Goal: Task Accomplishment & Management: Manage account settings

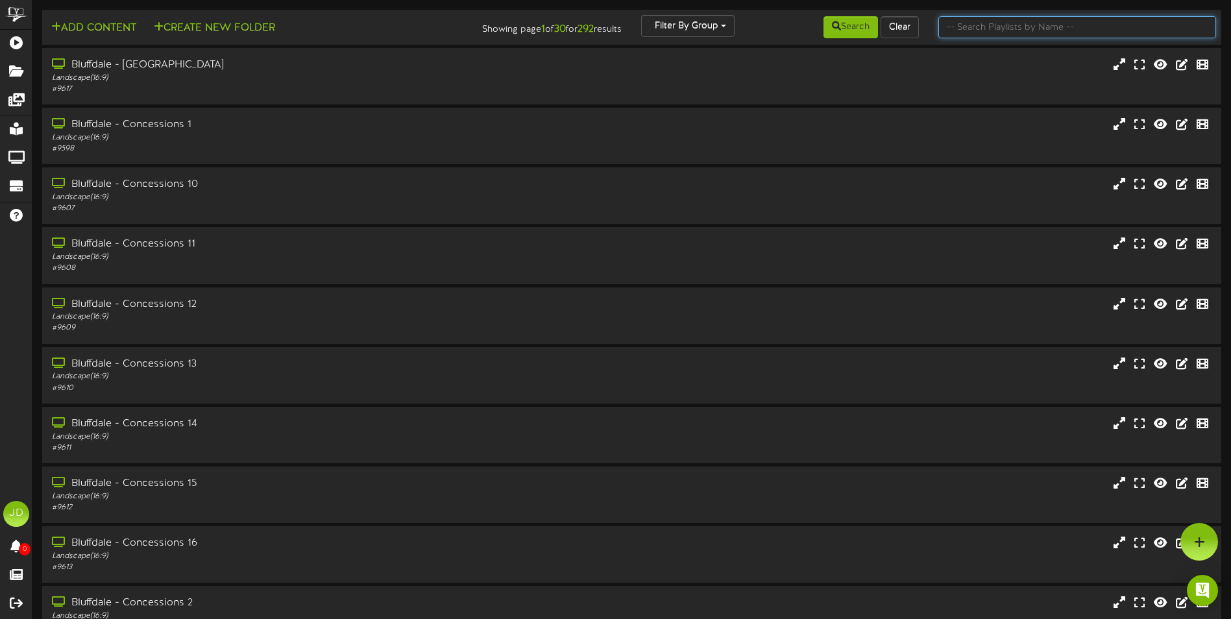
click at [1013, 35] on input "text" at bounding box center [1078, 27] width 278 height 22
type input "surprise"
click at [859, 30] on button "Search" at bounding box center [851, 27] width 55 height 22
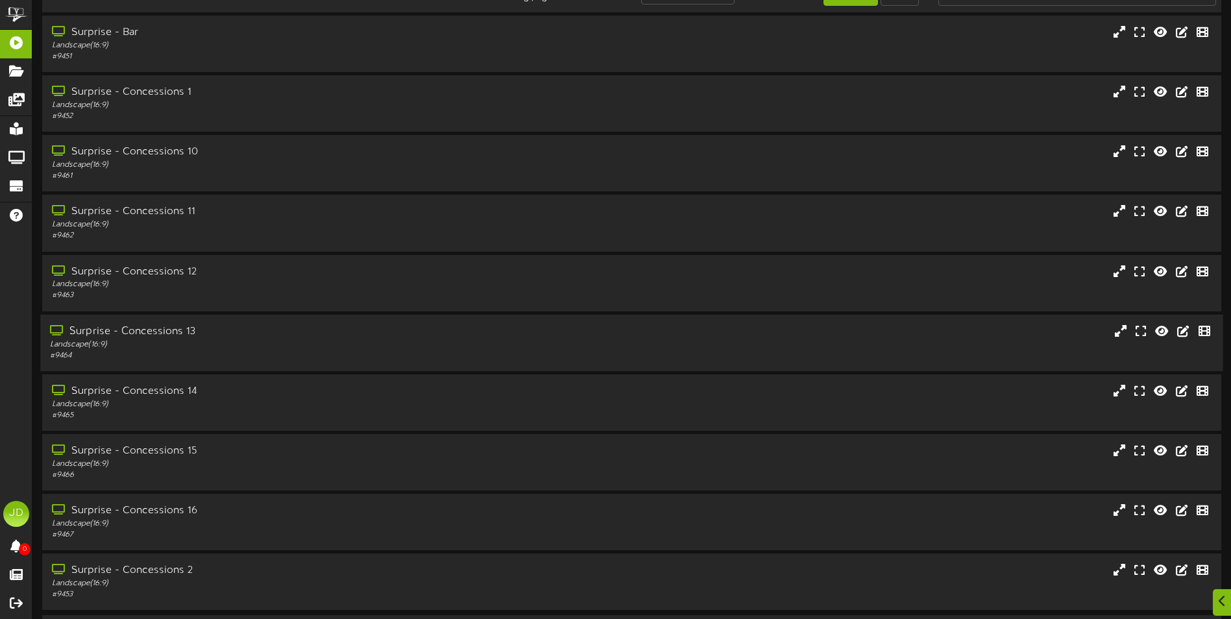
scroll to position [77, 0]
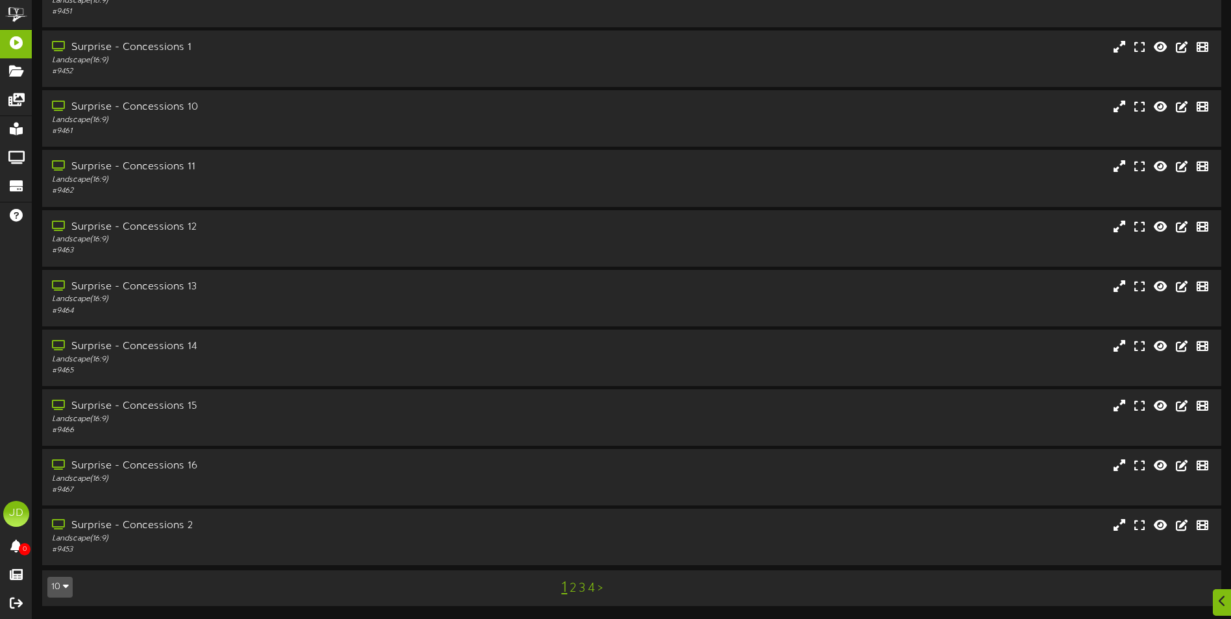
click at [581, 588] on link "3" at bounding box center [582, 589] width 6 height 14
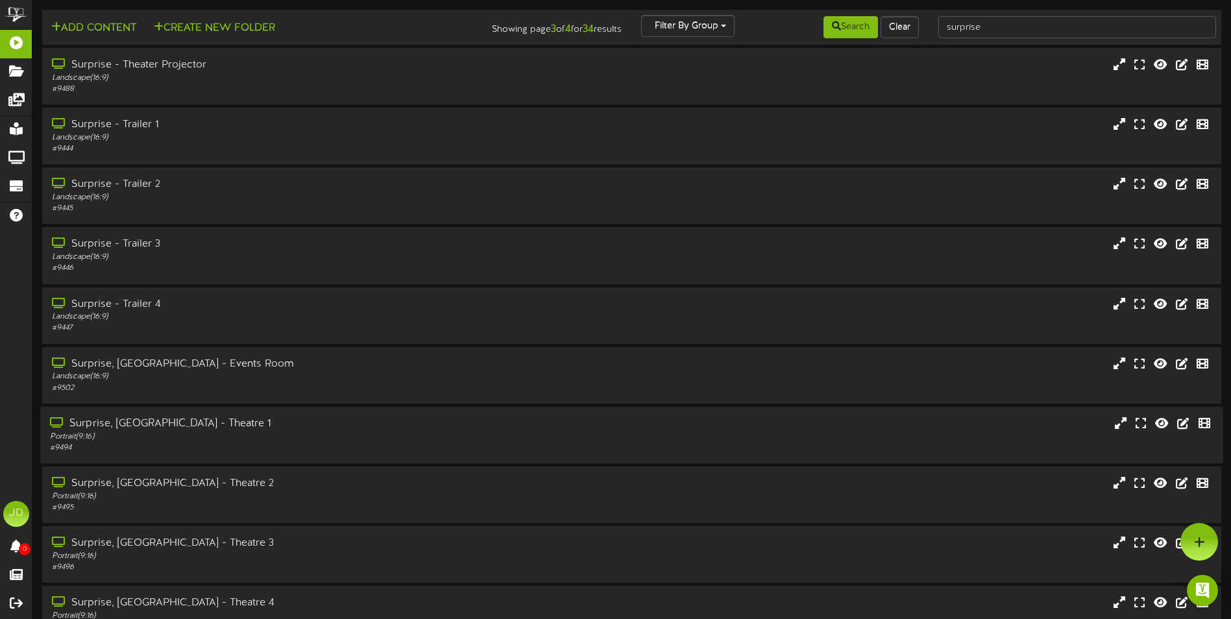
click at [272, 449] on div "# 9494" at bounding box center [286, 448] width 473 height 11
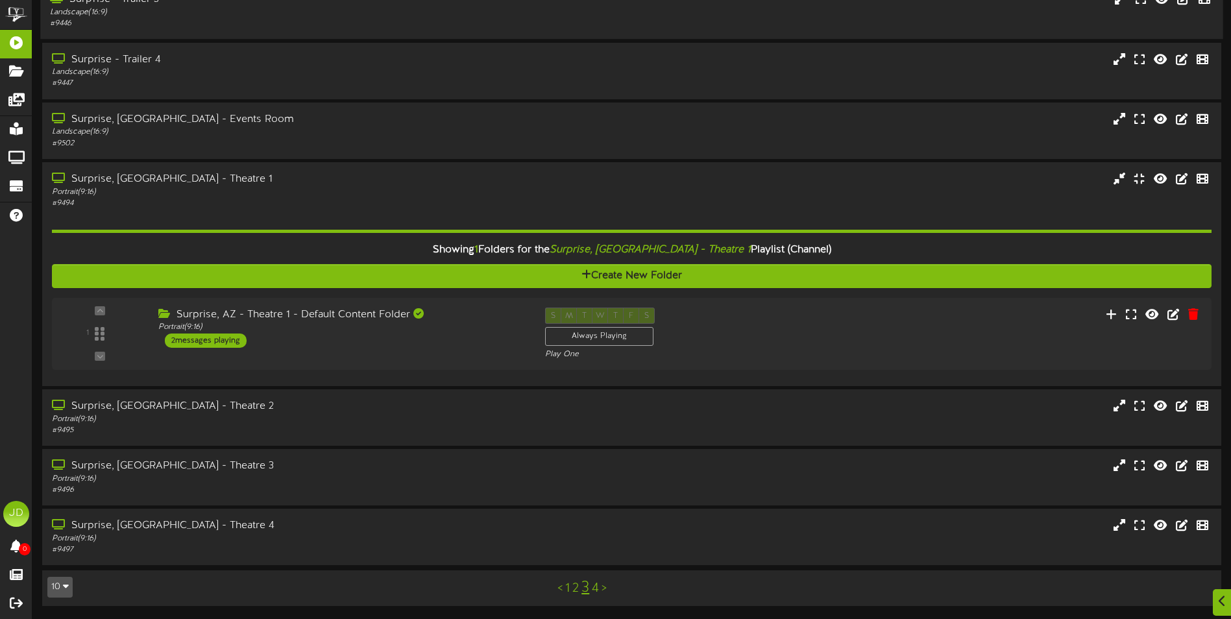
scroll to position [245, 0]
click at [432, 350] on div "1 ( 9:16" at bounding box center [631, 333] width 1175 height 53
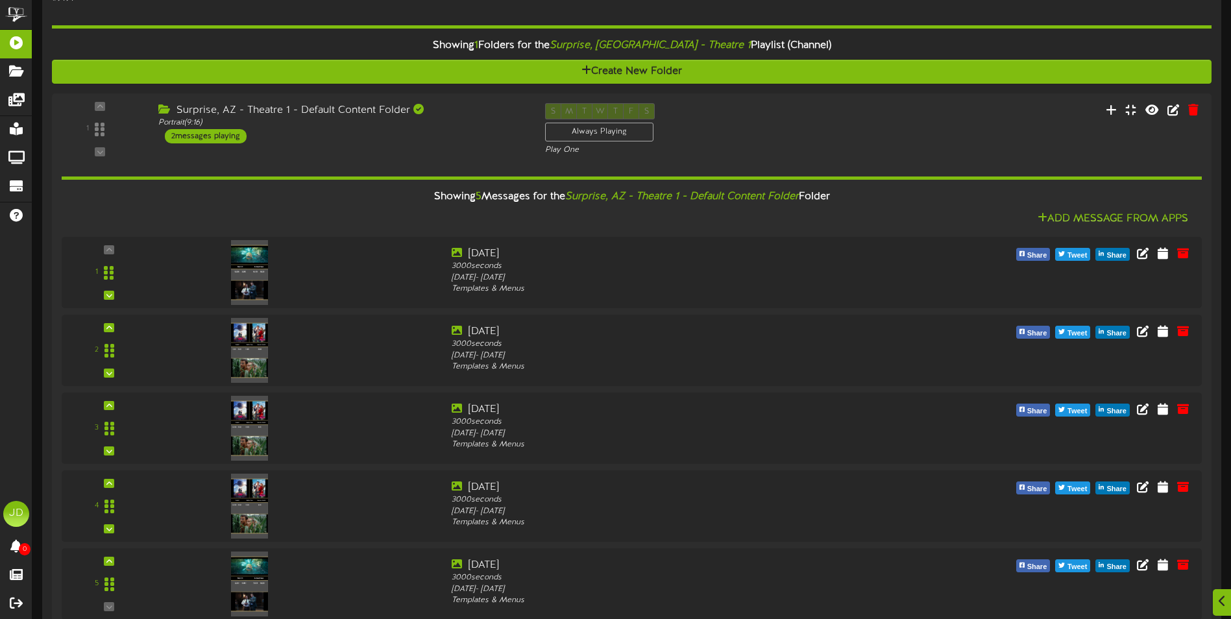
scroll to position [449, 0]
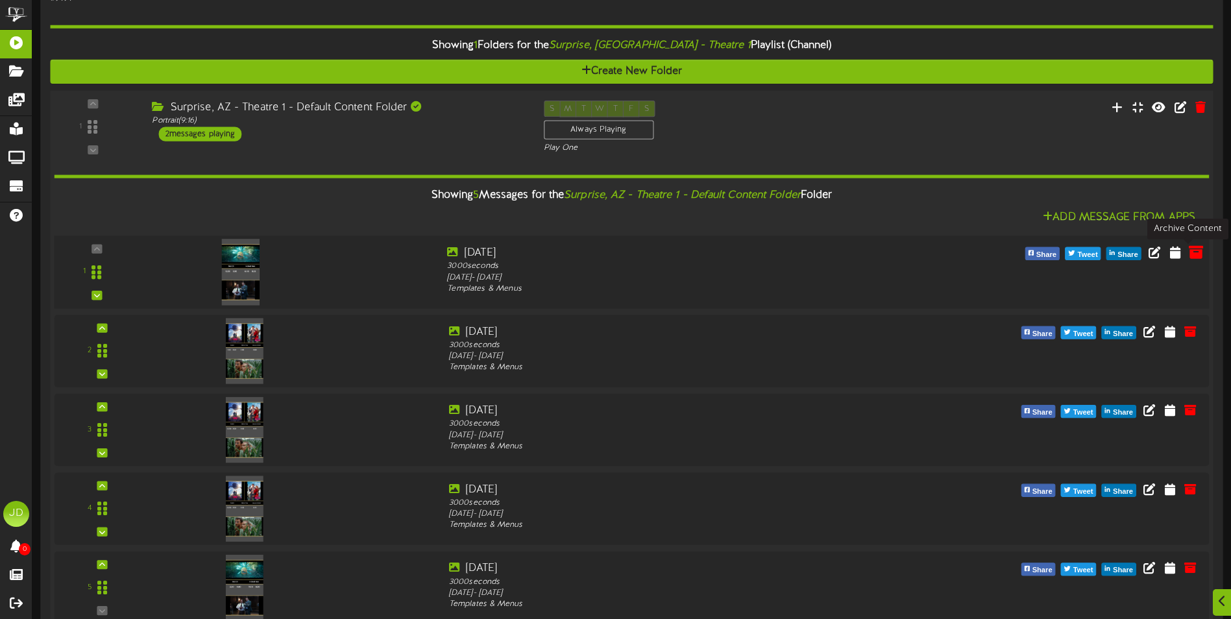
click at [1192, 254] on icon at bounding box center [1196, 252] width 14 height 14
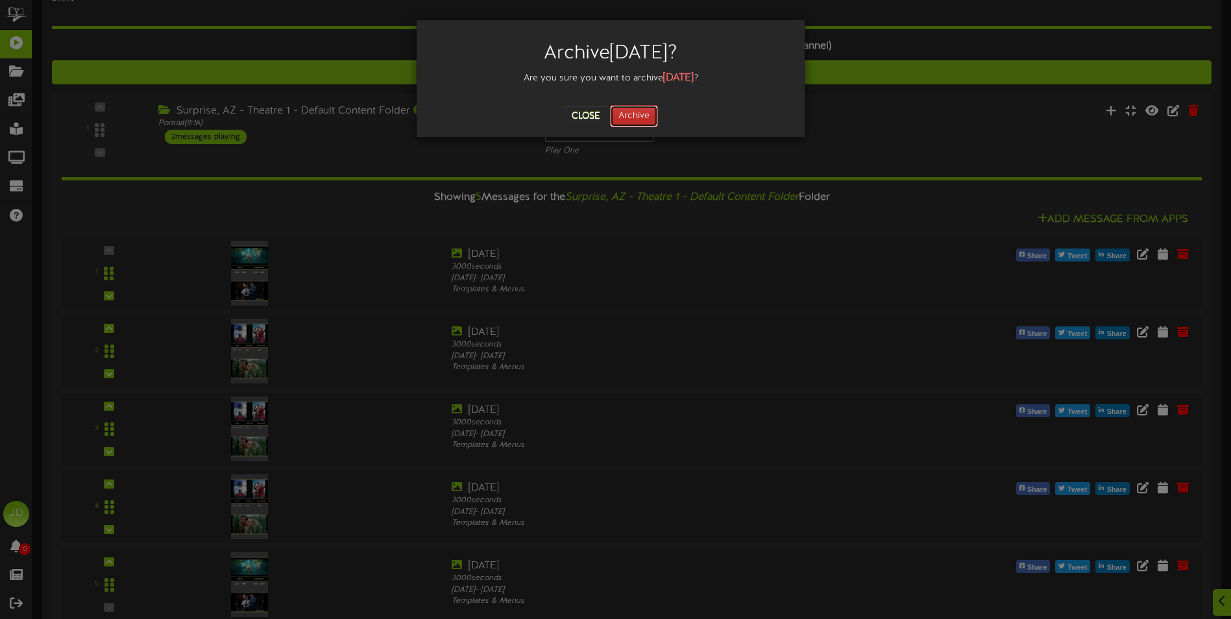
drag, startPoint x: 628, startPoint y: 116, endPoint x: 634, endPoint y: 122, distance: 8.3
click at [628, 116] on button "Archive" at bounding box center [634, 116] width 48 height 22
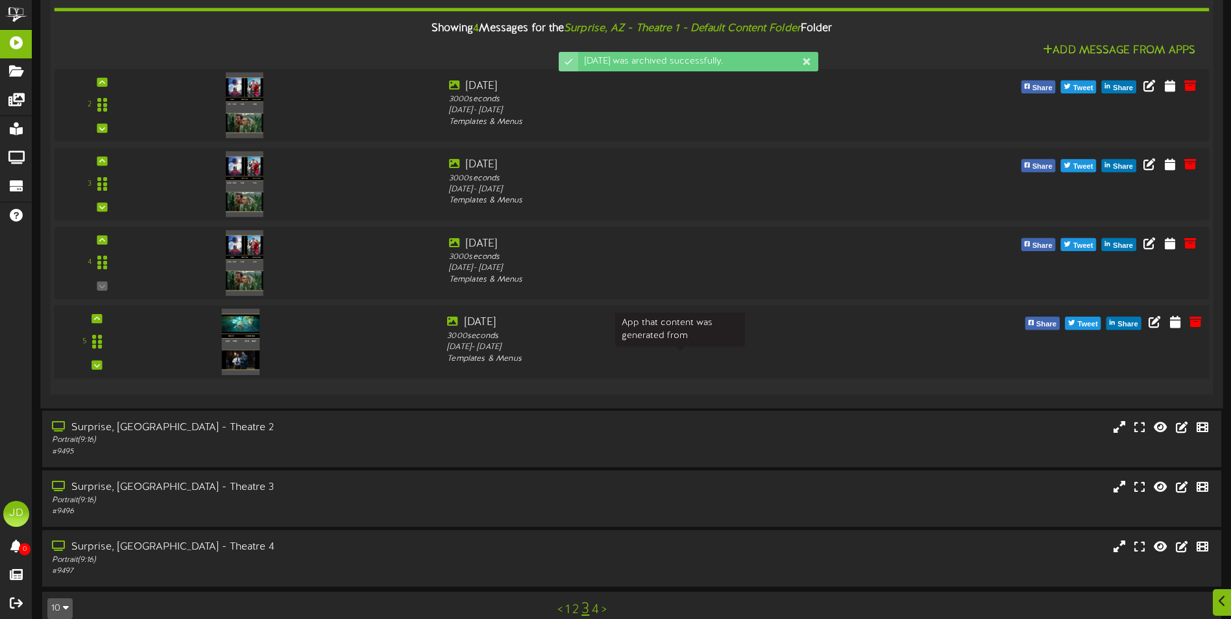
scroll to position [637, 0]
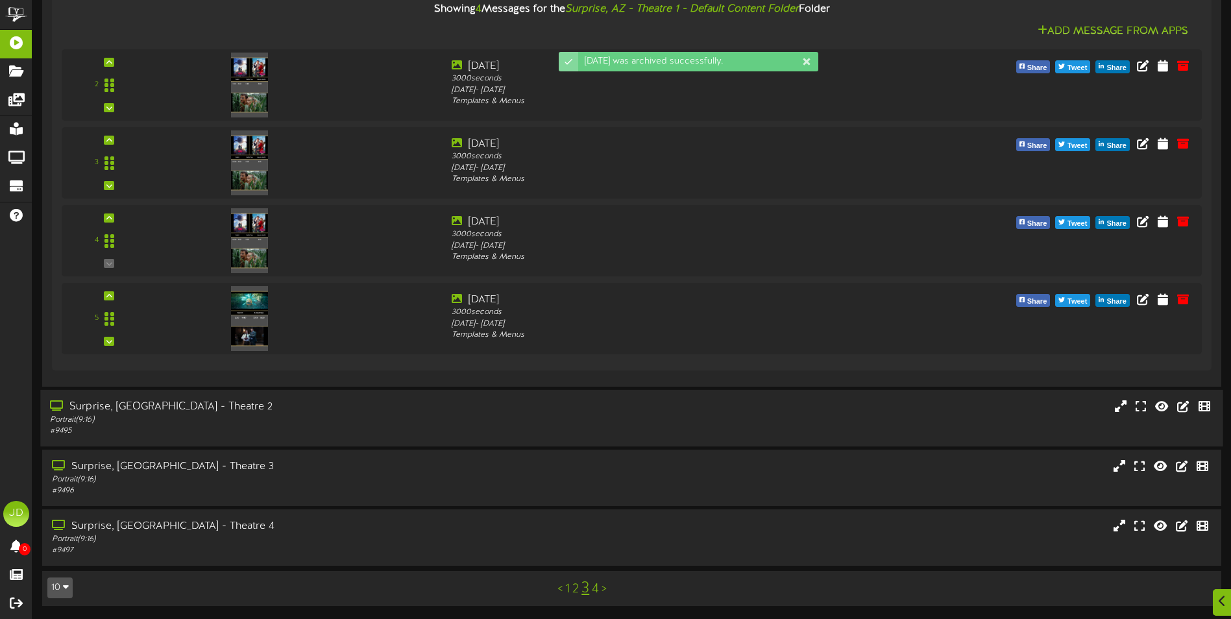
click at [370, 424] on div "Portrait ( 9:16 )" at bounding box center [286, 419] width 473 height 11
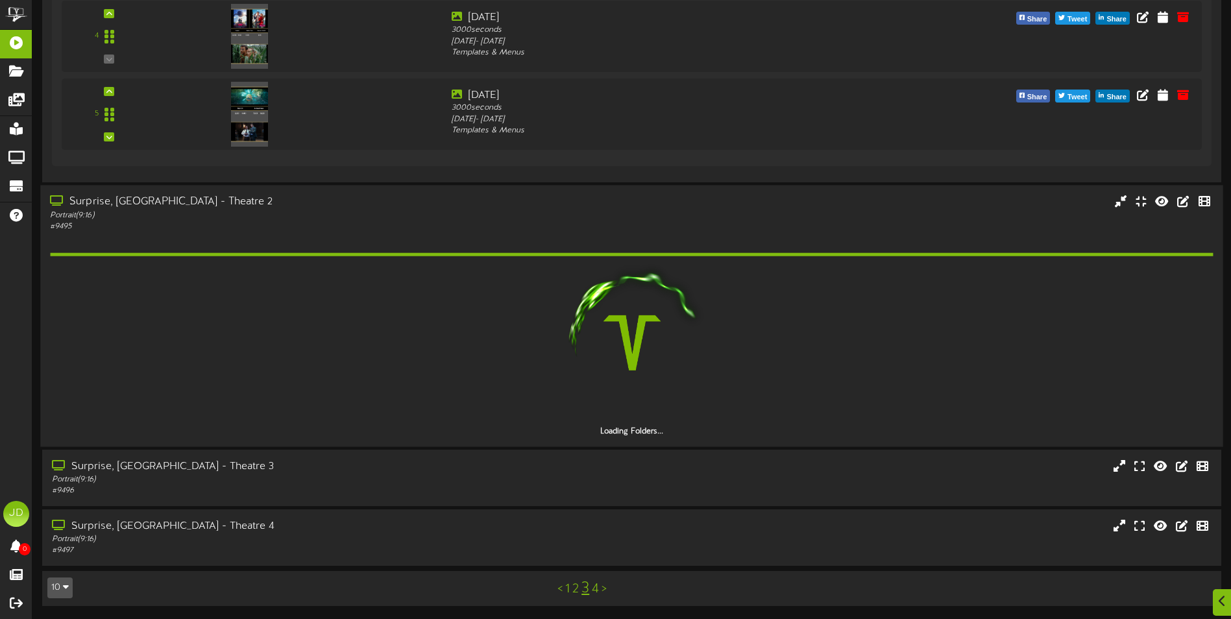
scroll to position [804, 0]
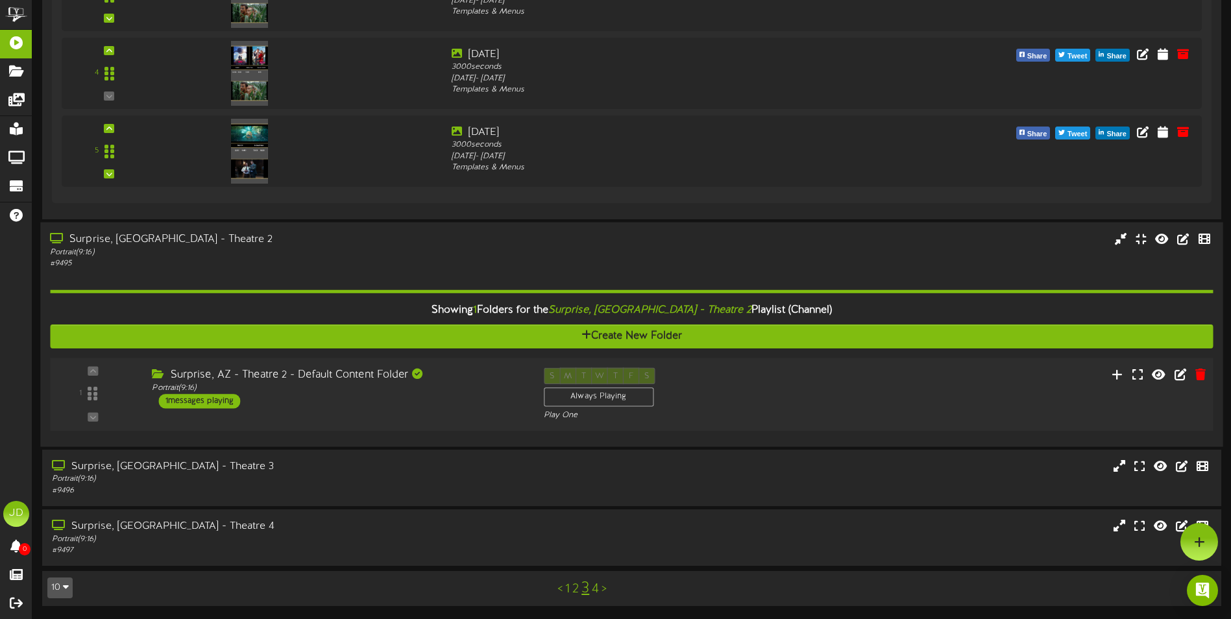
click at [415, 399] on div "Surprise, AZ - Theatre 2 - Default Content Folder Portrait ( 9:16 ) 1 messages …" at bounding box center [337, 387] width 391 height 41
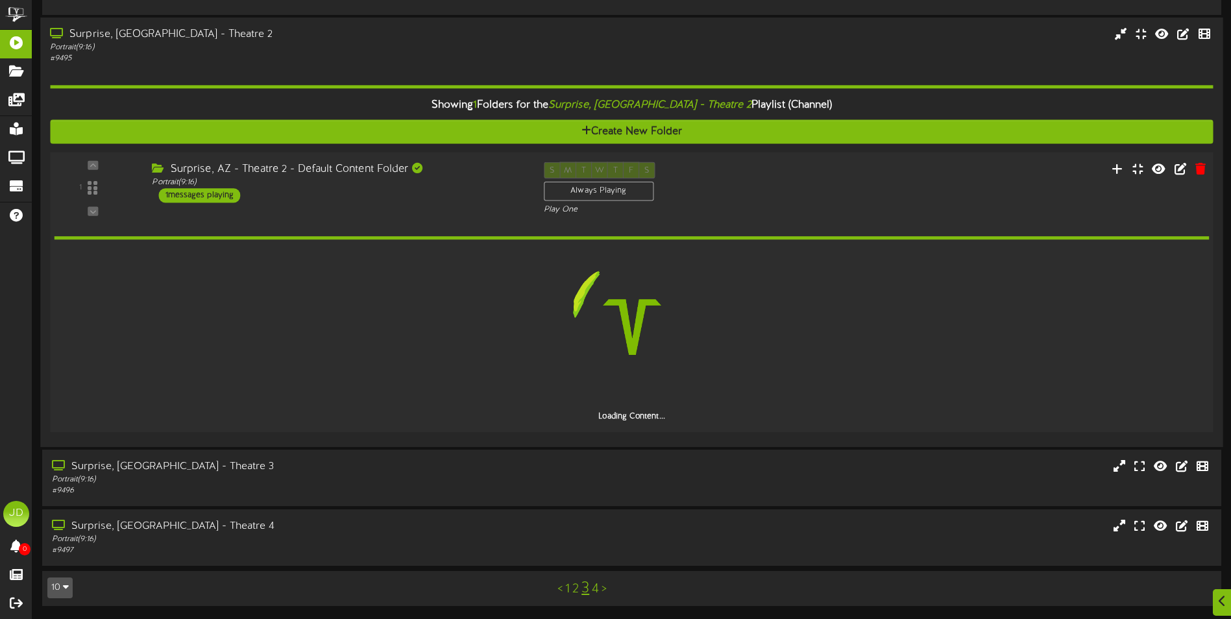
scroll to position [963, 0]
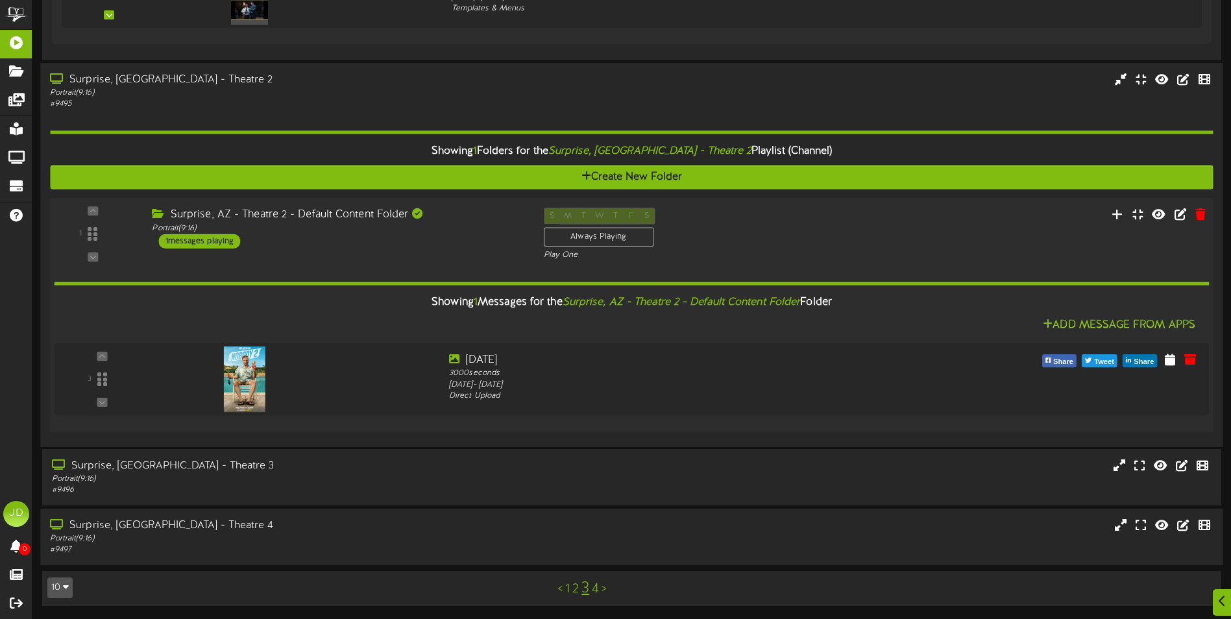
click at [412, 540] on div "Portrait ( 9:16 )" at bounding box center [286, 539] width 473 height 11
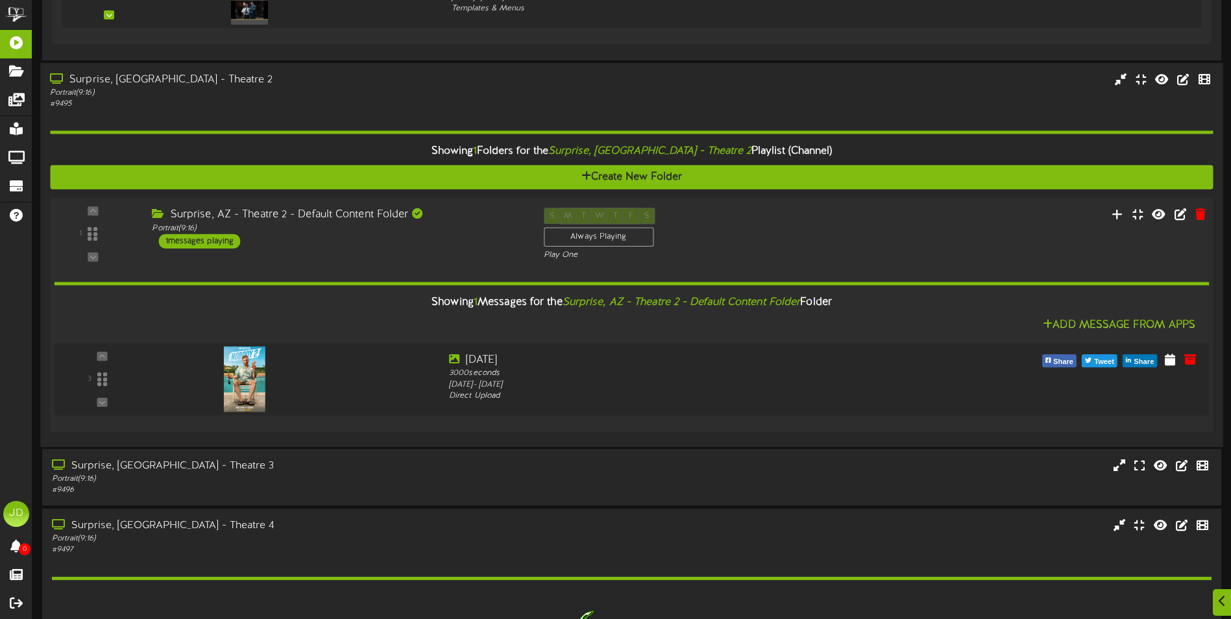
click at [457, 442] on div "Surprise, [GEOGRAPHIC_DATA] - Theatre 2 Portrait ( 9:16 ) # 9495" at bounding box center [631, 255] width 1183 height 384
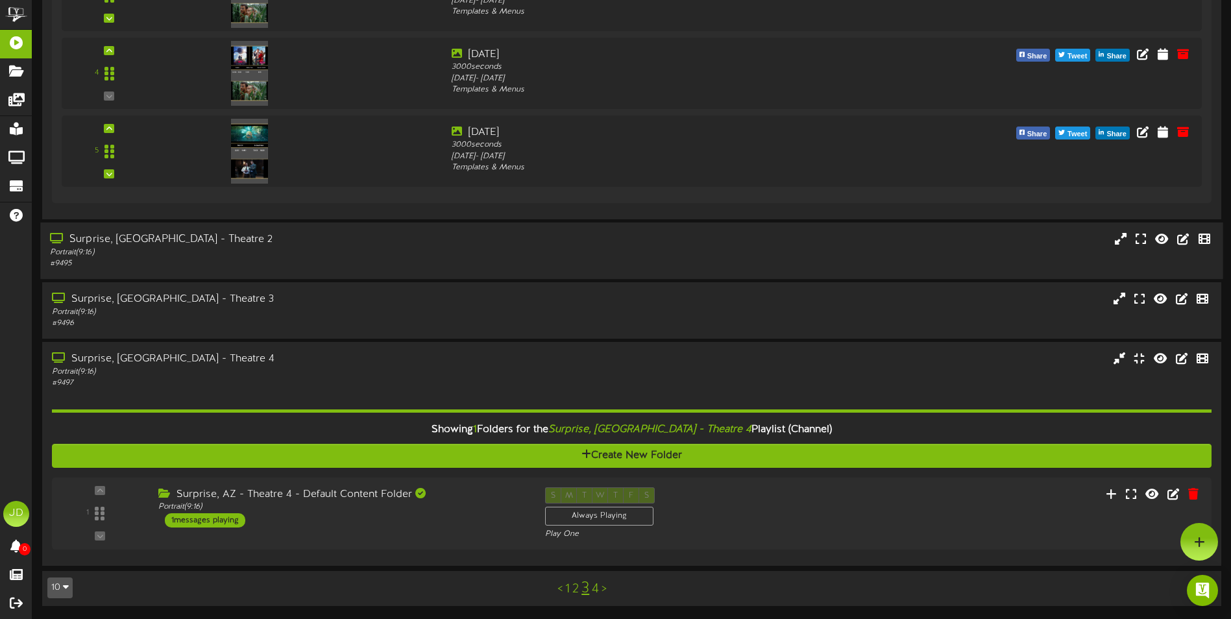
click at [296, 274] on div "Surprise, [GEOGRAPHIC_DATA] - Theatre 2 Portrait ( 9:16 ) # 9495" at bounding box center [631, 250] width 1183 height 56
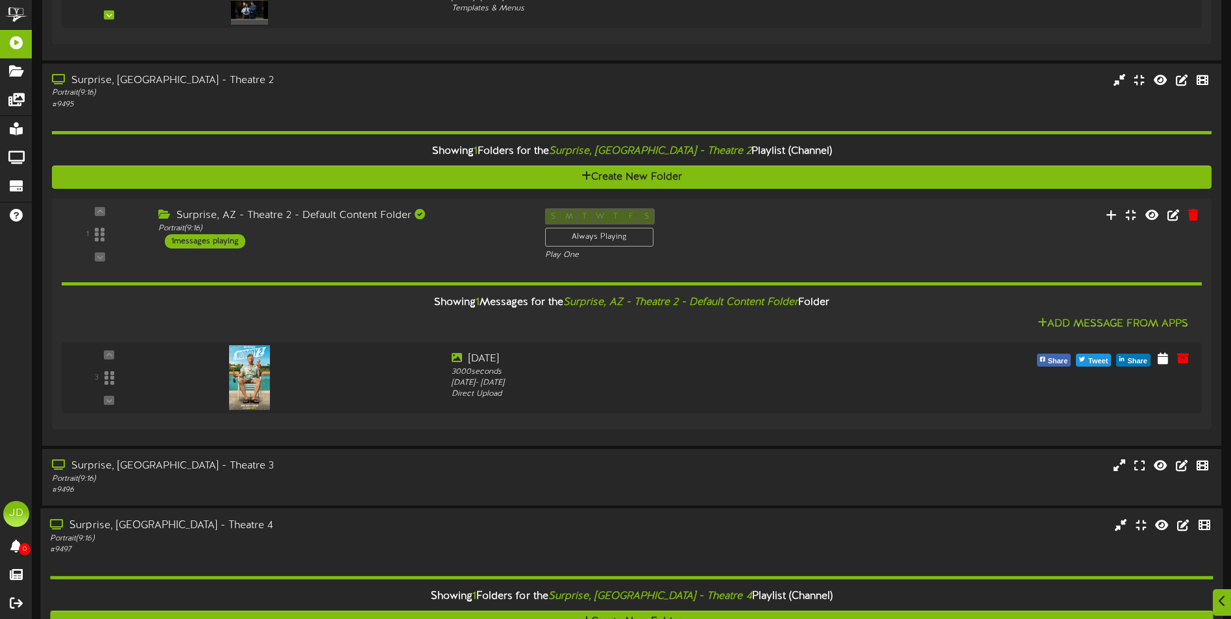
click at [385, 515] on div "Surprise, [GEOGRAPHIC_DATA] - Theatre 4 Portrait ( 9:16 ) # 9497" at bounding box center [631, 621] width 1183 height 225
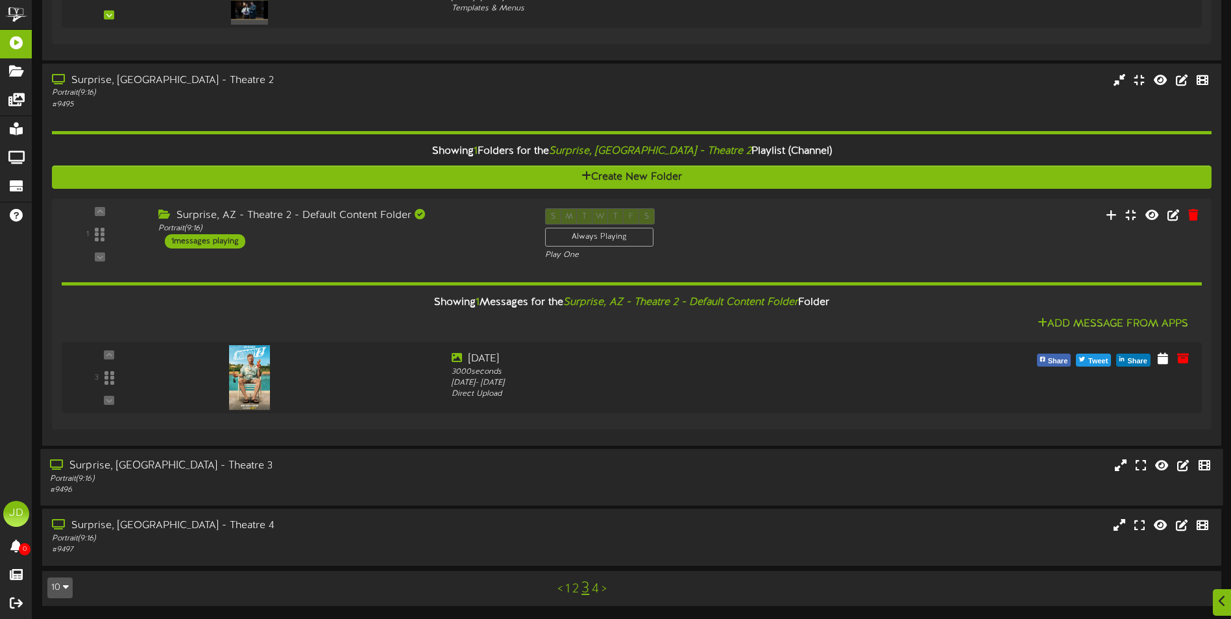
click at [380, 484] on div "Portrait ( 9:16 )" at bounding box center [286, 479] width 473 height 11
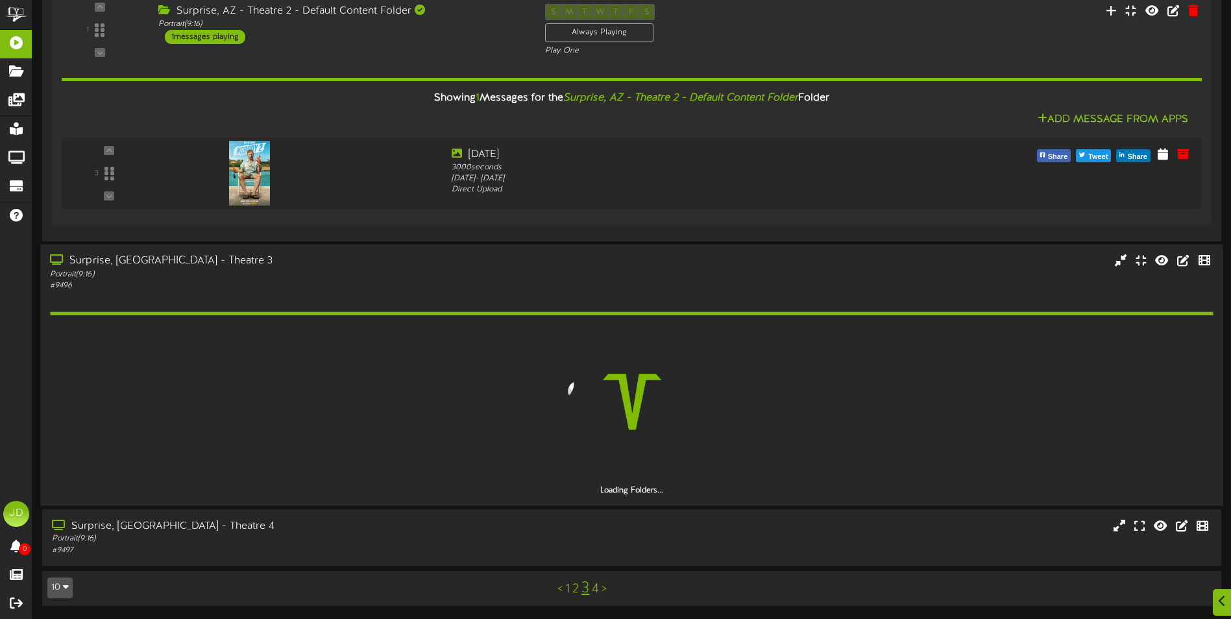
scroll to position [1131, 0]
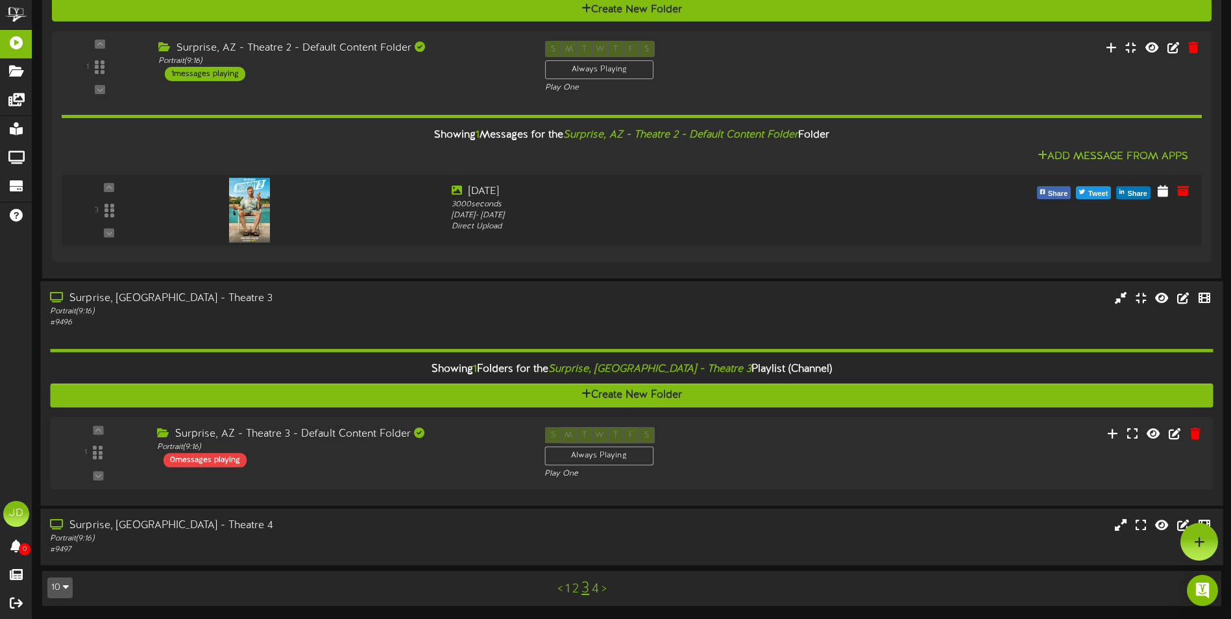
click at [346, 536] on div "Portrait ( 9:16 )" at bounding box center [286, 539] width 473 height 11
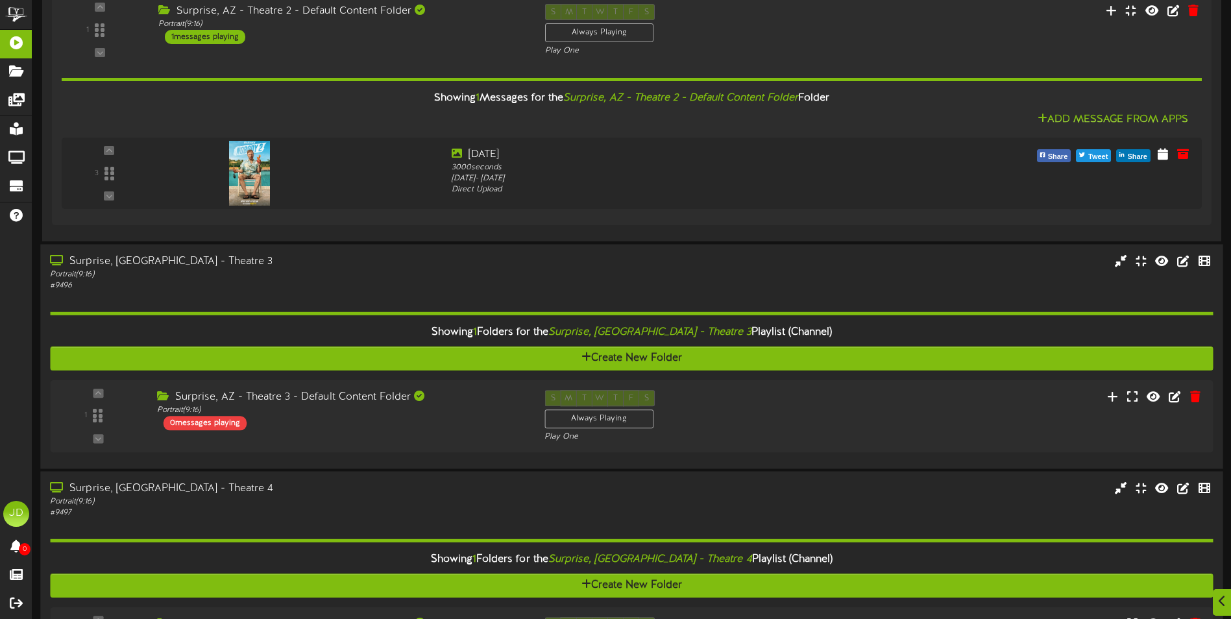
click at [383, 511] on div "# 9497" at bounding box center [286, 513] width 473 height 11
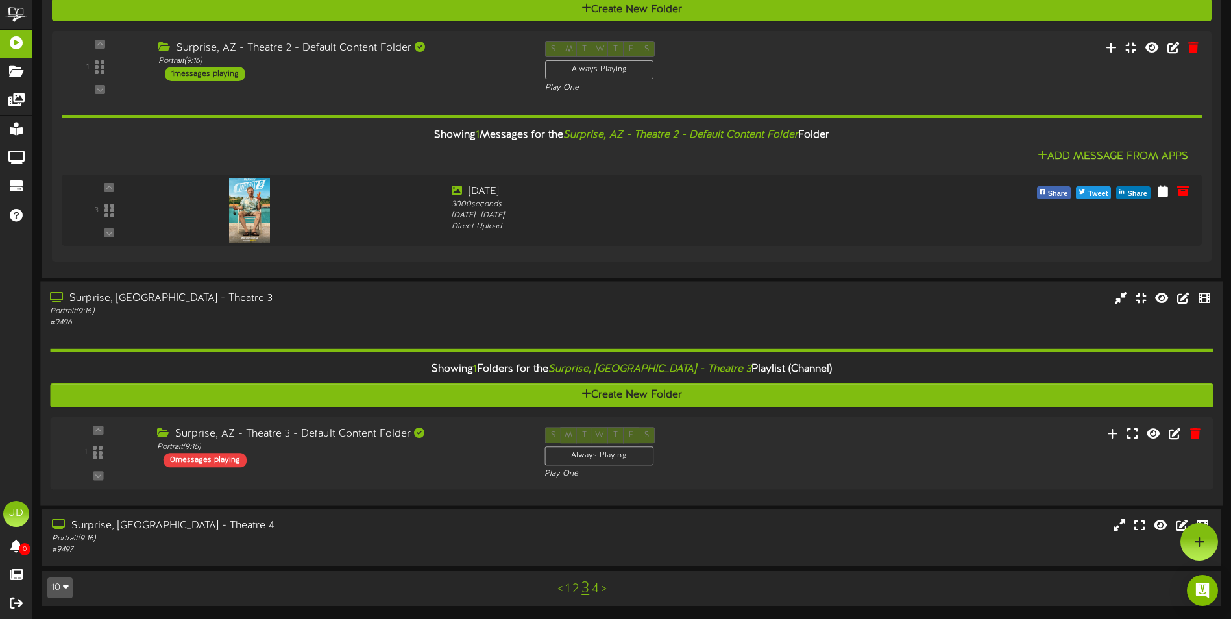
scroll to position [1131, 0]
click at [386, 524] on div "Surprise, [GEOGRAPHIC_DATA] - Theatre 4" at bounding box center [286, 526] width 473 height 15
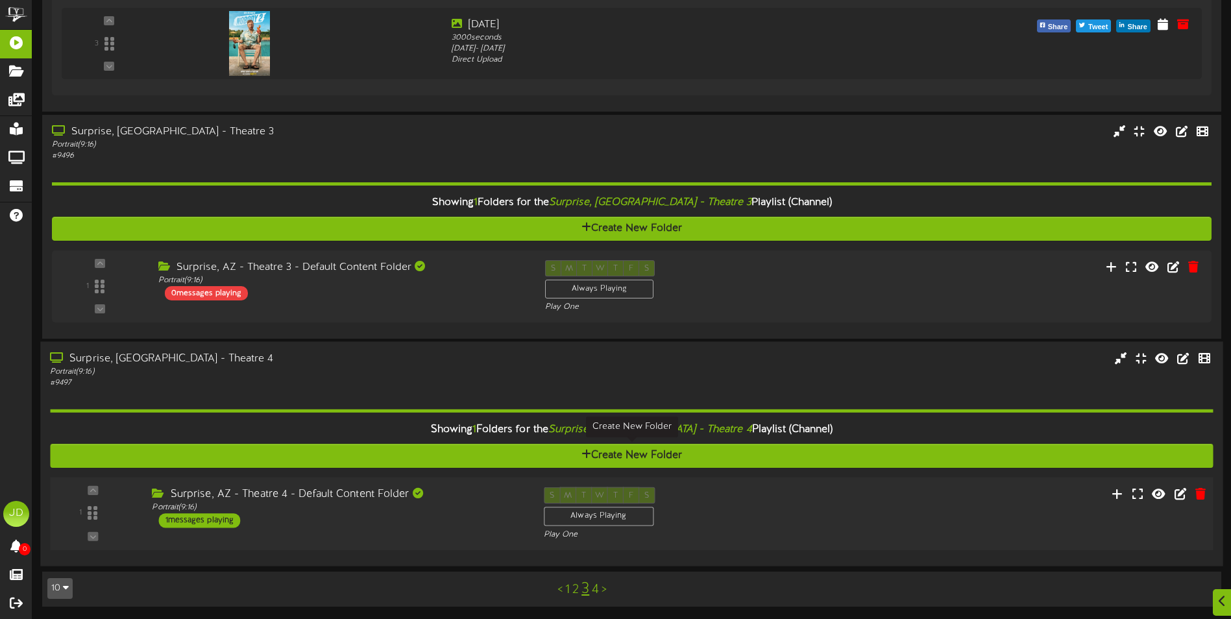
scroll to position [1298, 0]
drag, startPoint x: 458, startPoint y: 523, endPoint x: 464, endPoint y: 525, distance: 6.6
click at [458, 523] on div "Surprise, AZ - Theatre 4 - Default Content Folder Portrait ( 9:16 ) 1 messages …" at bounding box center [337, 507] width 391 height 41
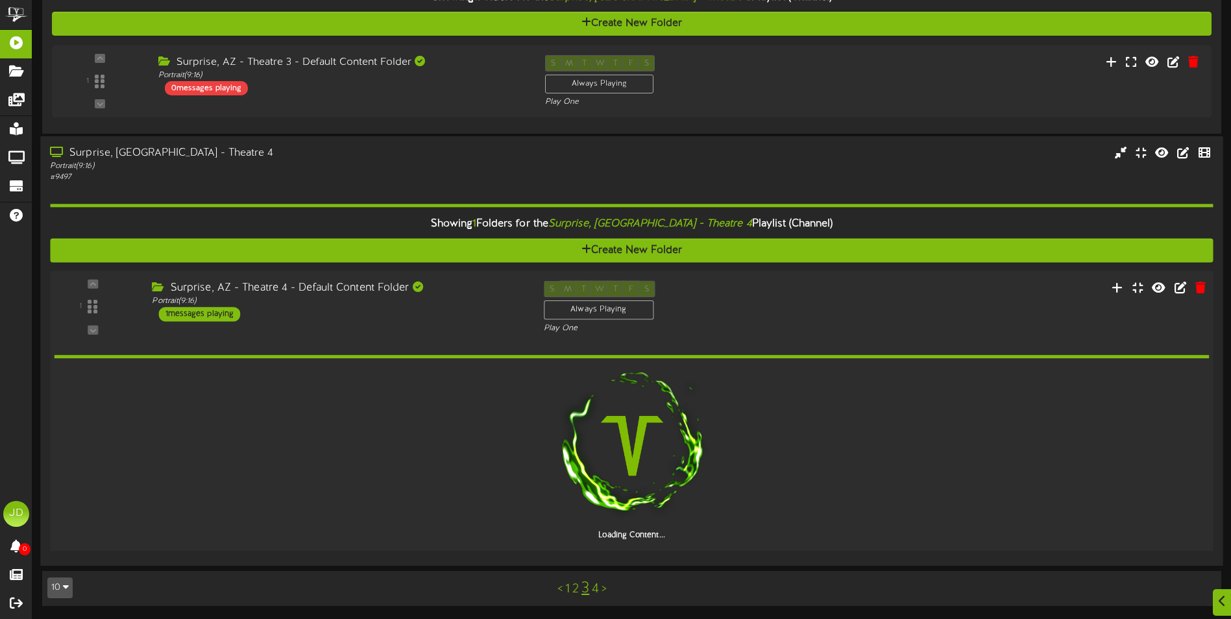
scroll to position [1457, 0]
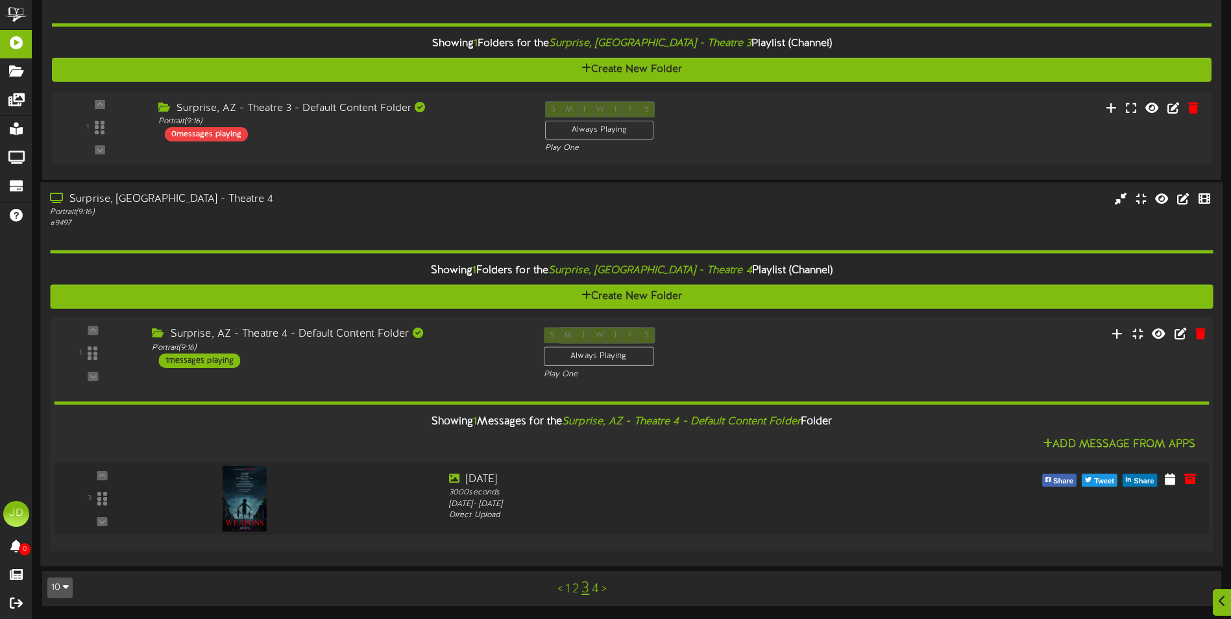
click at [595, 586] on link "4" at bounding box center [595, 589] width 7 height 14
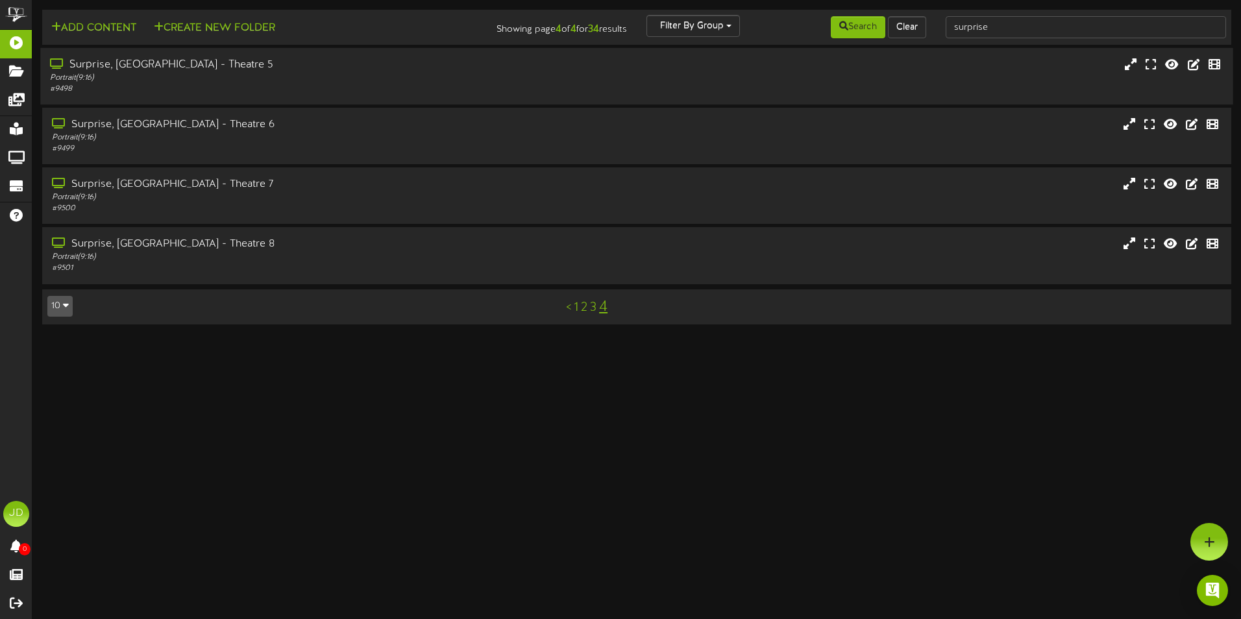
click at [217, 83] on div "Portrait ( 9:16 )" at bounding box center [289, 78] width 478 height 11
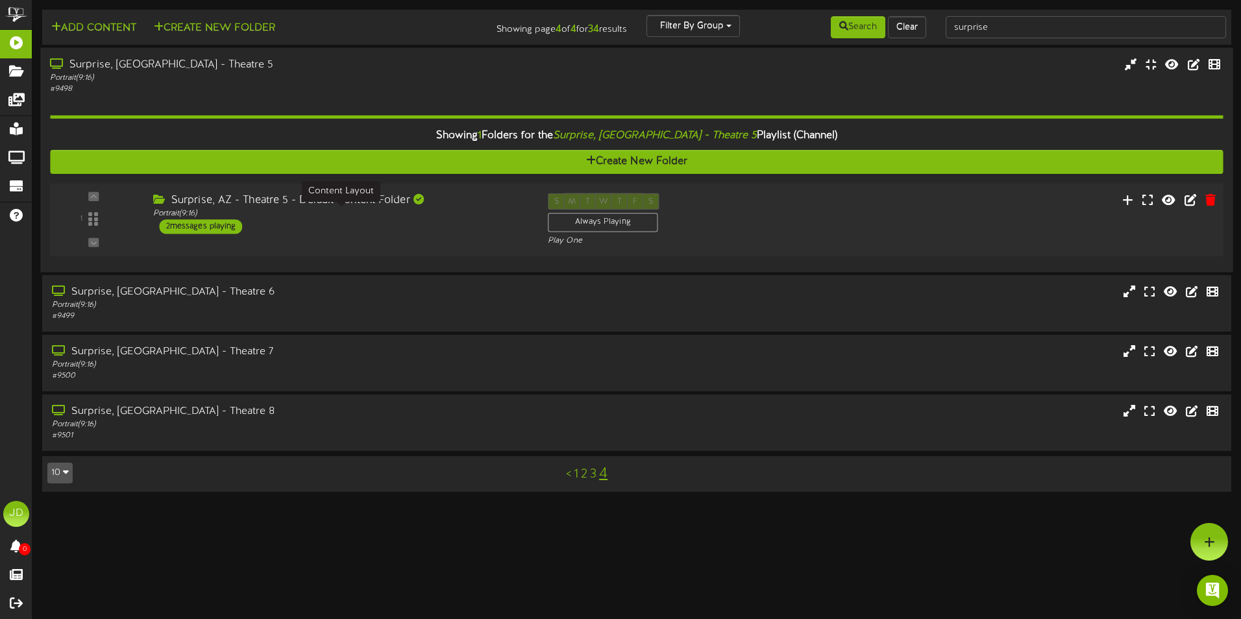
click at [408, 217] on div "Portrait ( 9:16 )" at bounding box center [340, 213] width 375 height 11
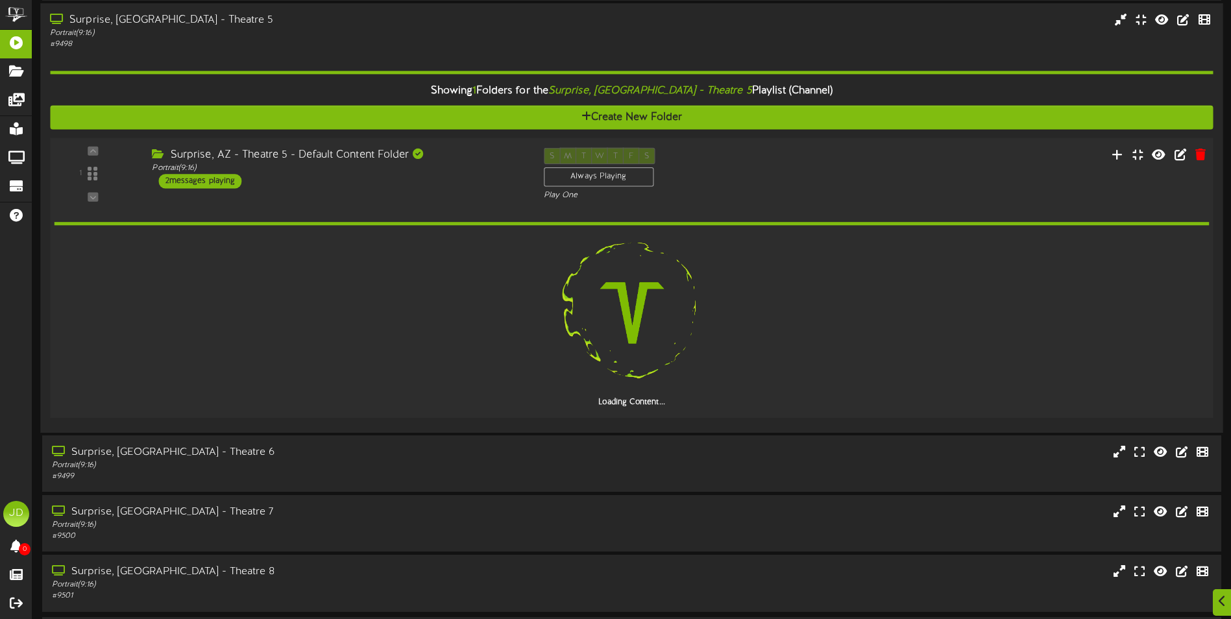
scroll to position [90, 0]
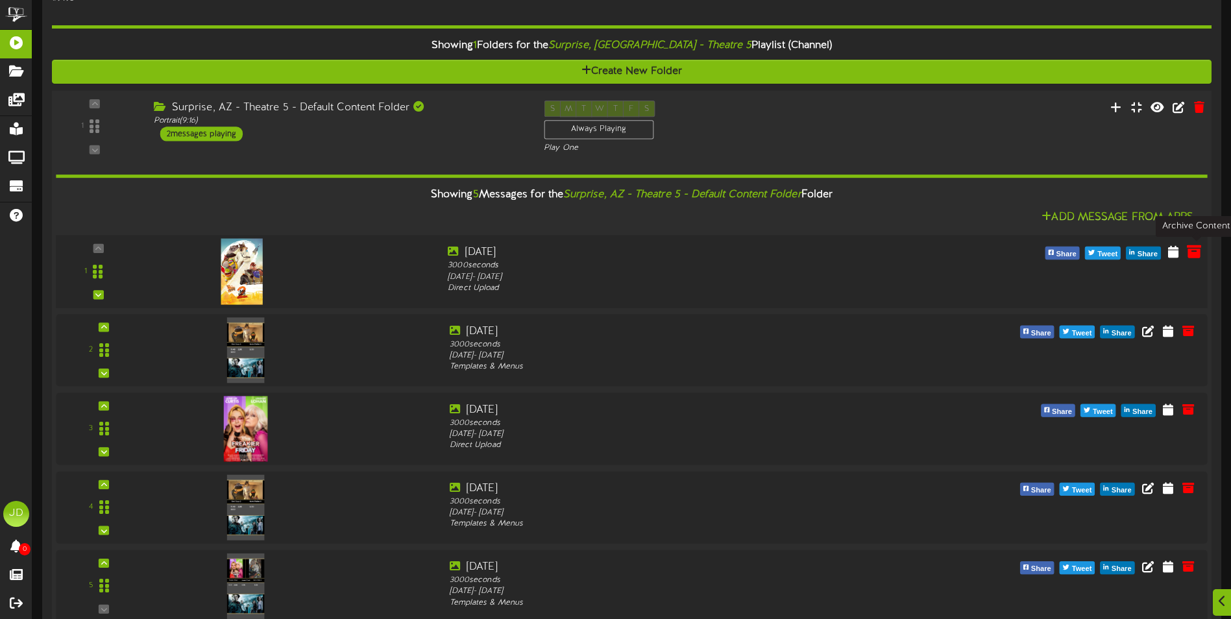
click at [1196, 254] on icon at bounding box center [1194, 251] width 14 height 14
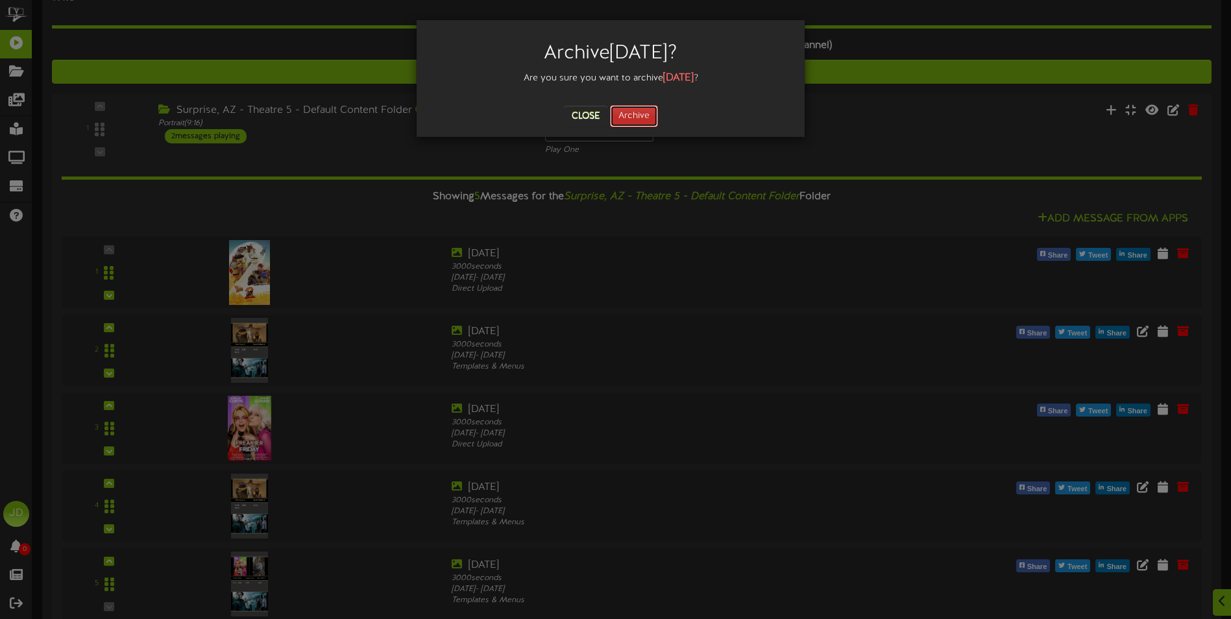
click at [630, 117] on button "Archive" at bounding box center [634, 116] width 48 height 22
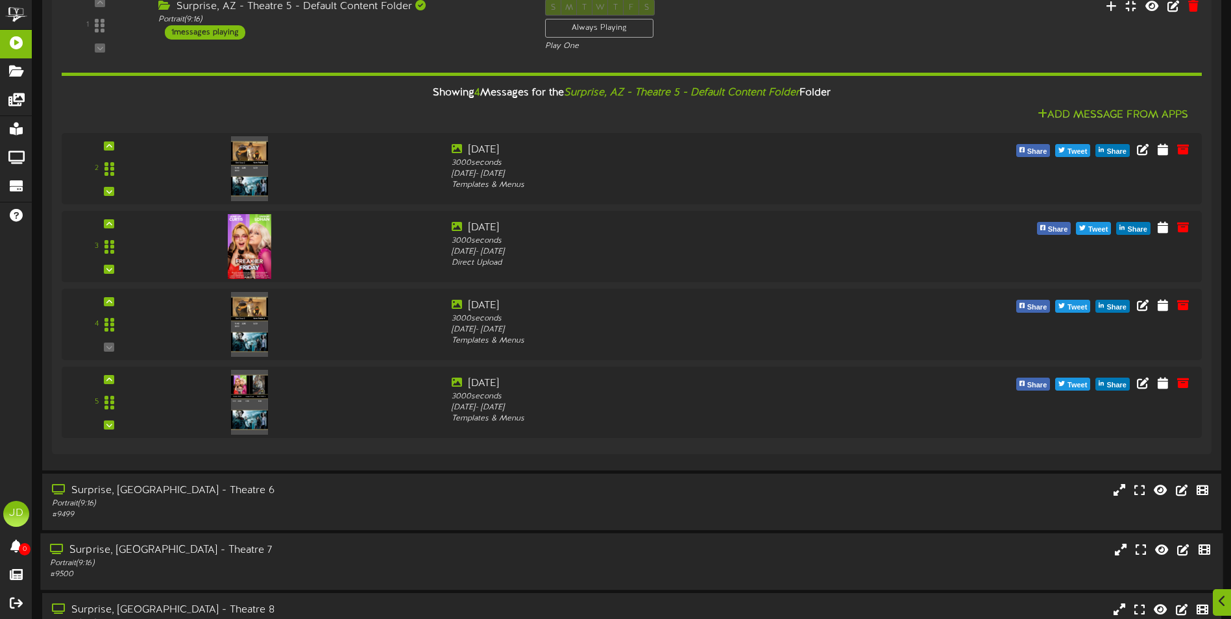
scroll to position [278, 0]
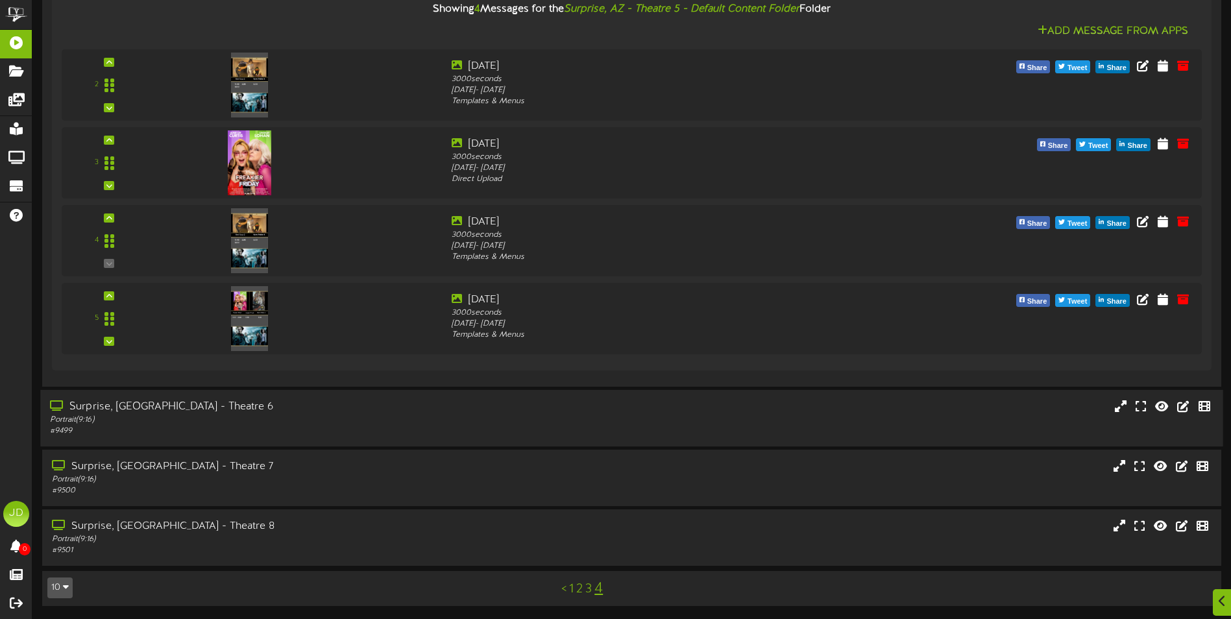
click at [373, 413] on div "Surprise, [GEOGRAPHIC_DATA] - Theatre 6" at bounding box center [286, 407] width 473 height 15
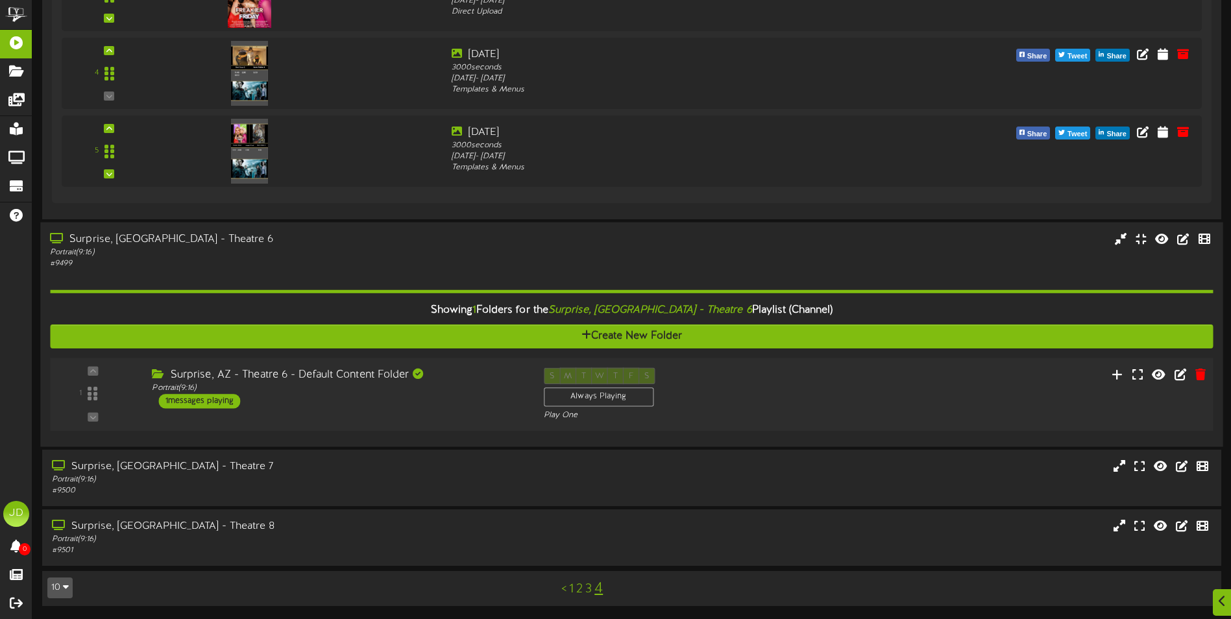
click at [399, 411] on div "1" at bounding box center [631, 393] width 1175 height 53
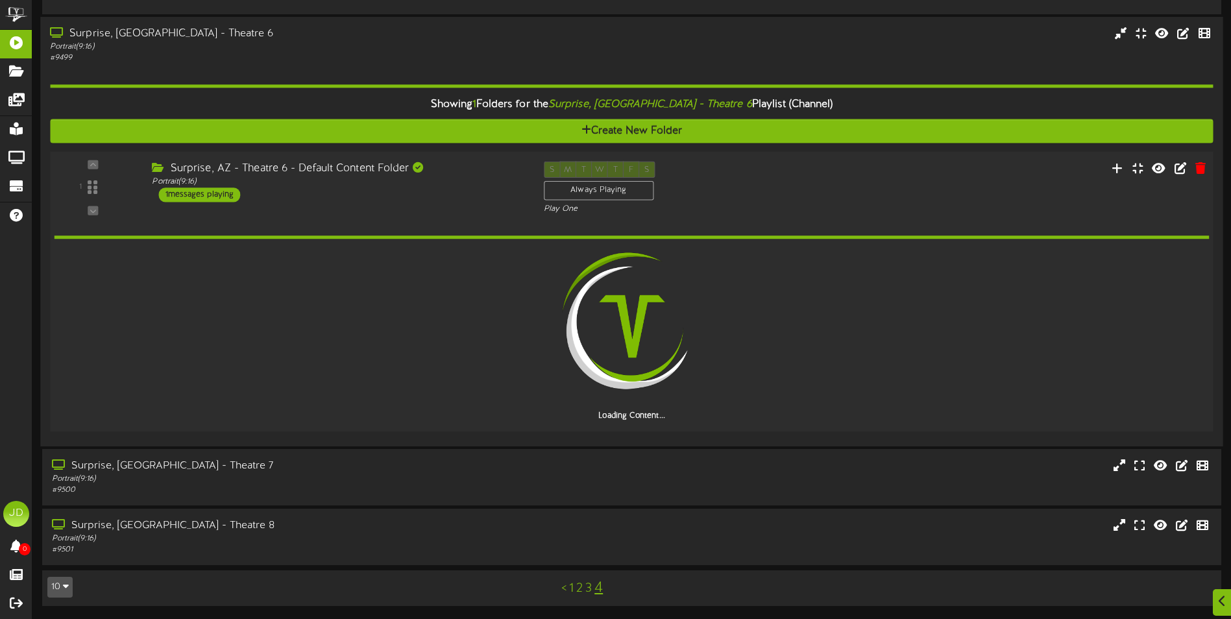
scroll to position [604, 0]
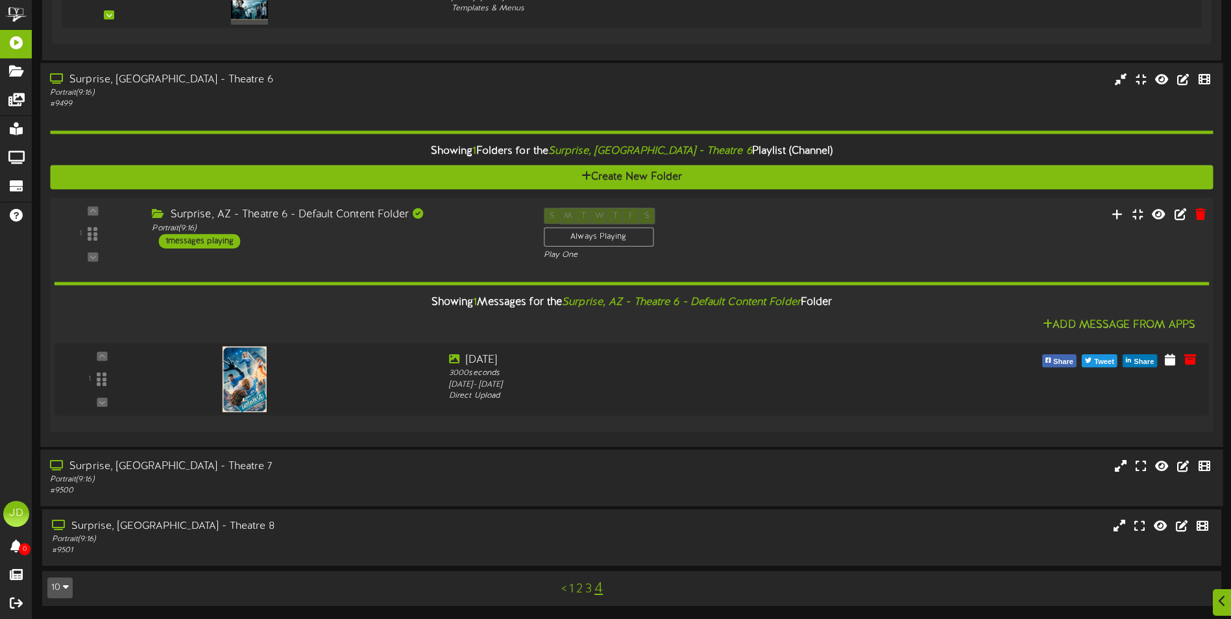
click at [367, 488] on div "# 9500" at bounding box center [286, 491] width 473 height 11
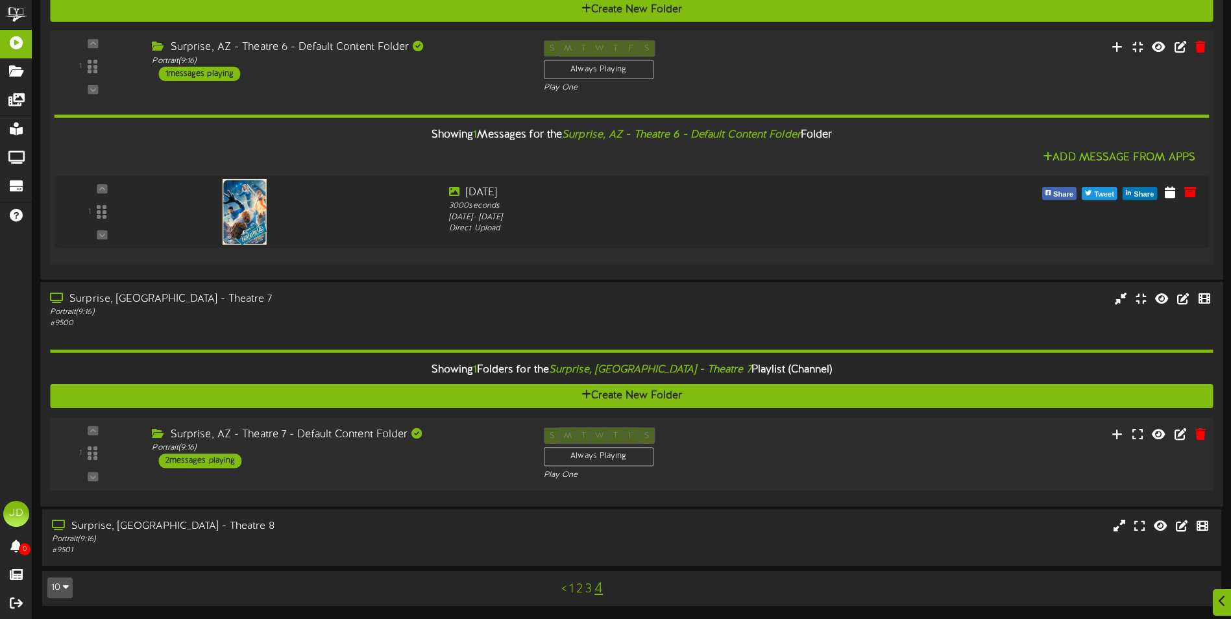
click at [463, 468] on div "Surprise, AZ - Theatre 7 - Default Content Folder Portrait ( 9:16 ) 2 messages …" at bounding box center [337, 447] width 391 height 41
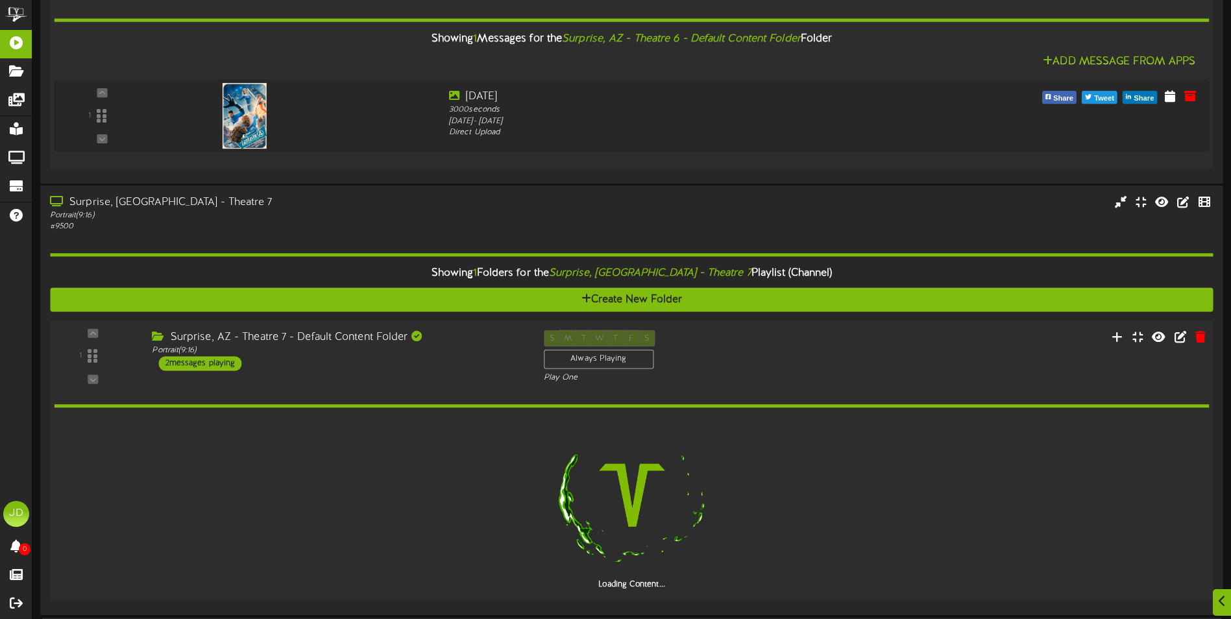
scroll to position [976, 0]
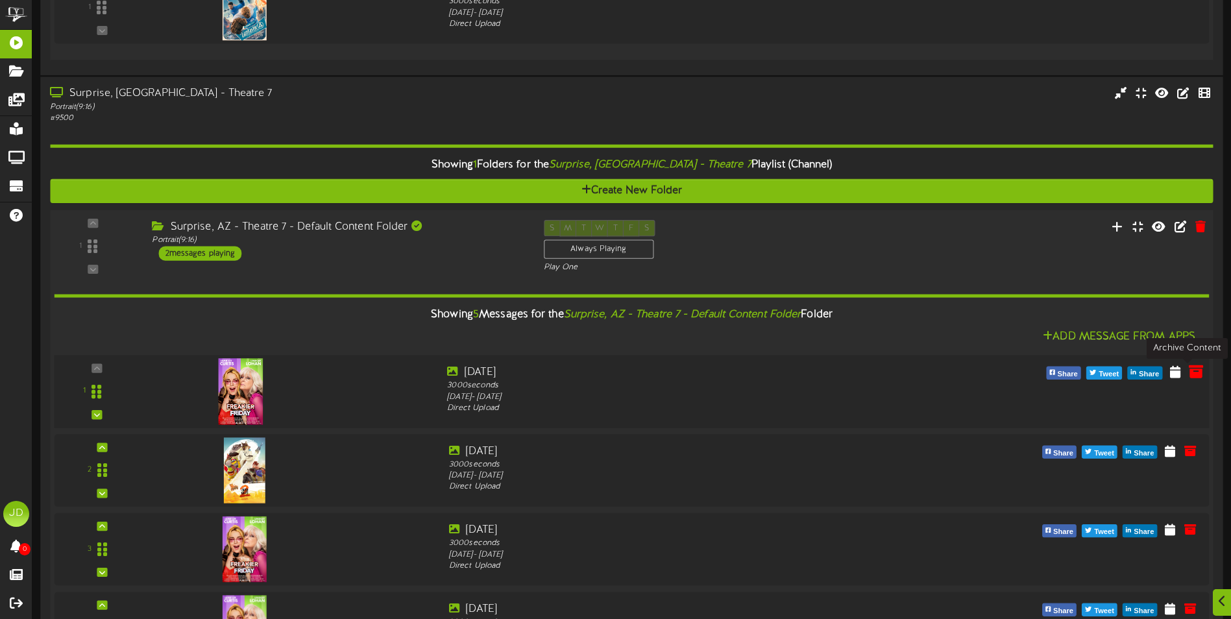
click at [1189, 373] on icon at bounding box center [1196, 371] width 14 height 14
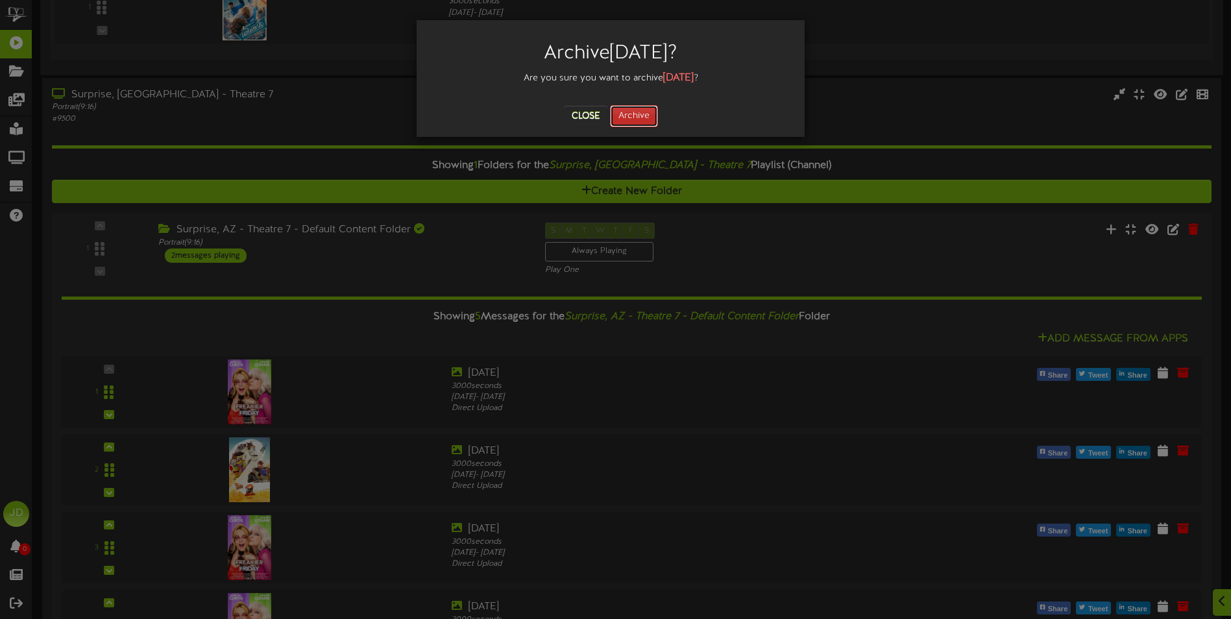
click at [638, 114] on button "Archive" at bounding box center [634, 116] width 48 height 22
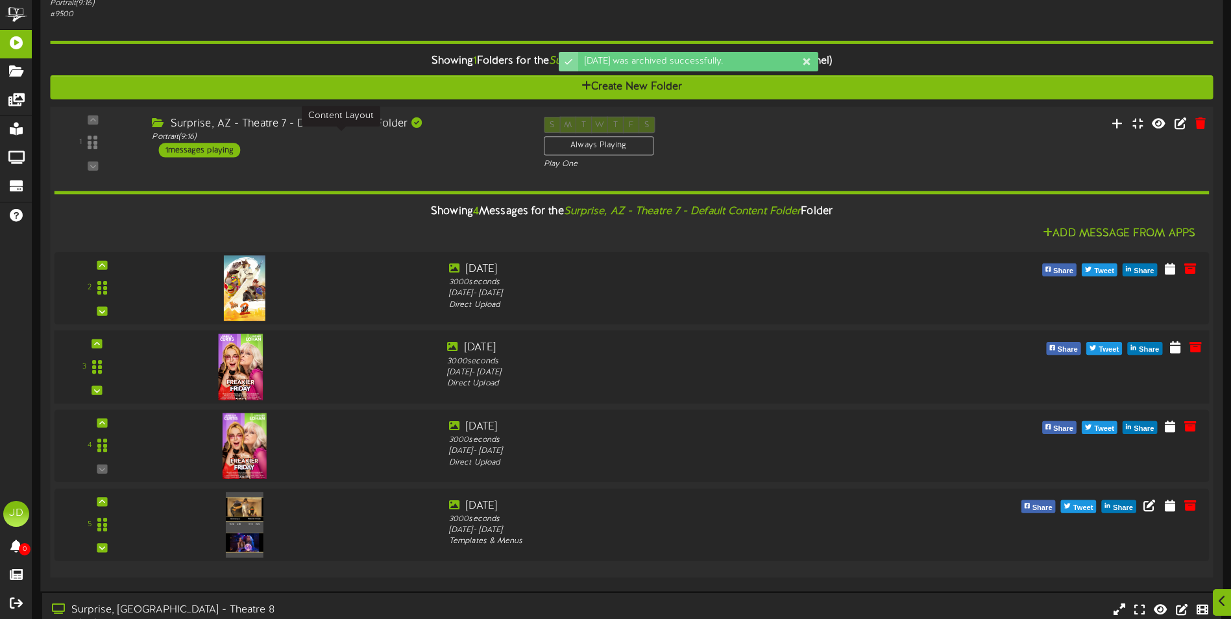
scroll to position [1165, 0]
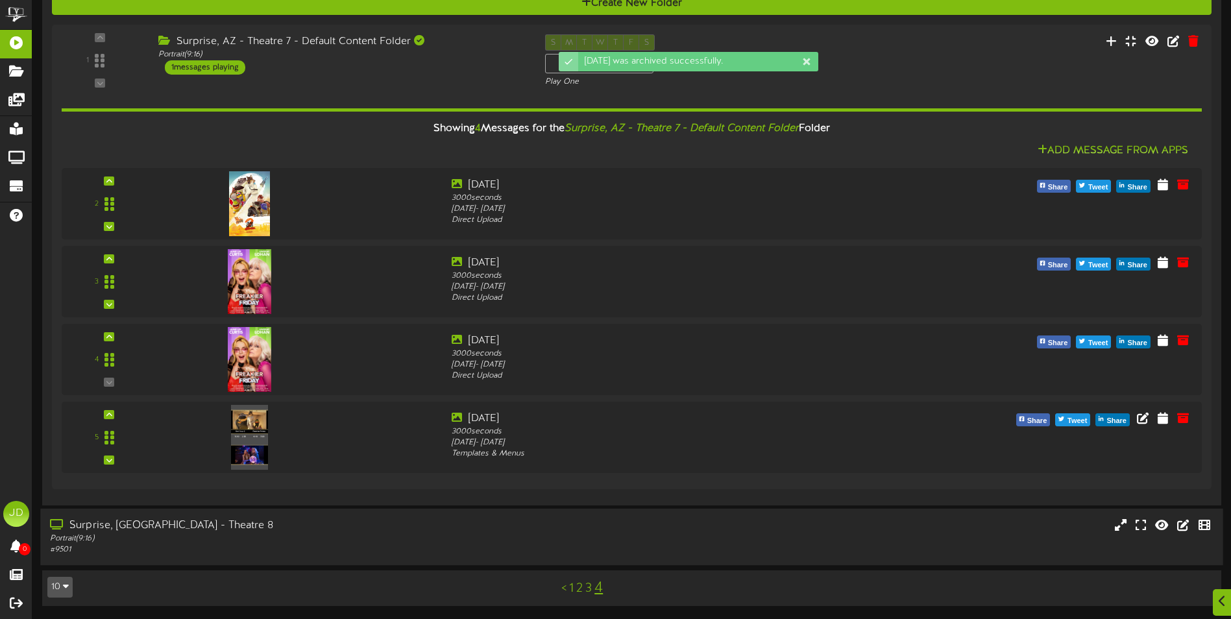
click at [423, 543] on div "Portrait ( 9:16 )" at bounding box center [286, 539] width 473 height 11
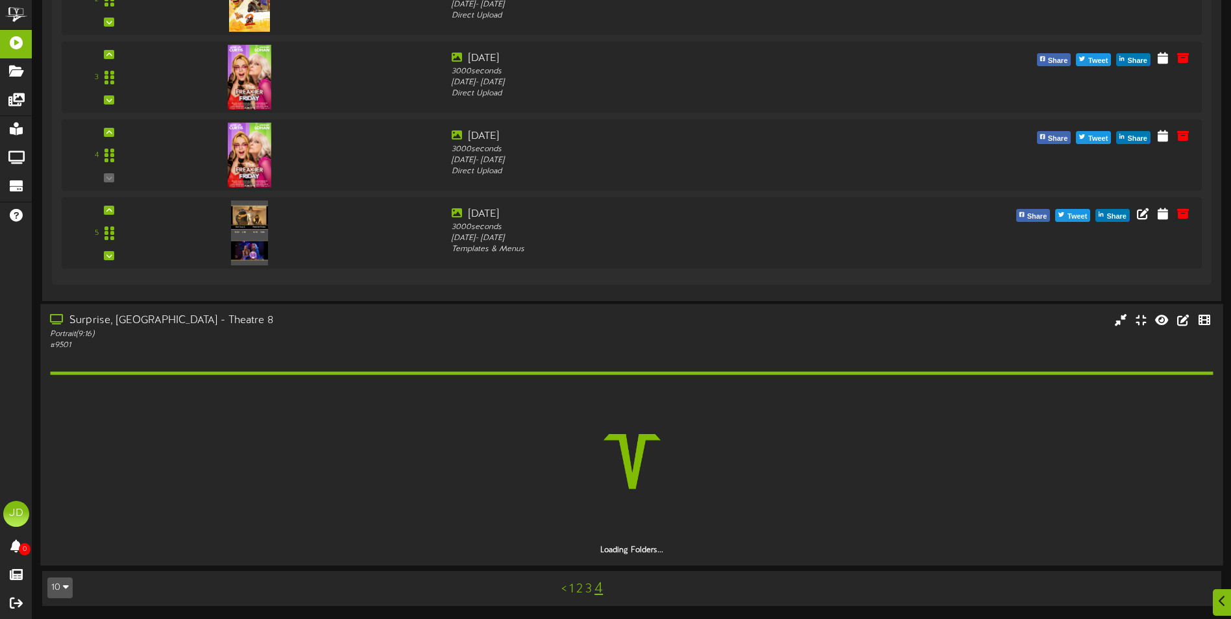
scroll to position [1332, 0]
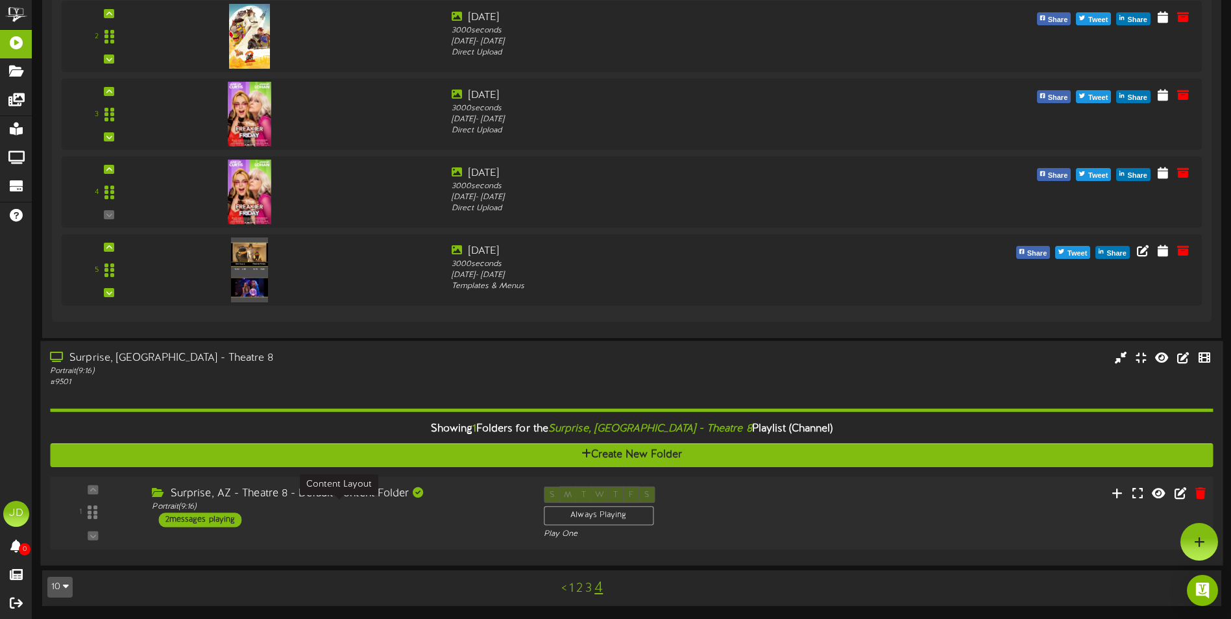
click at [445, 508] on div "Portrait ( 9:16 )" at bounding box center [338, 507] width 372 height 11
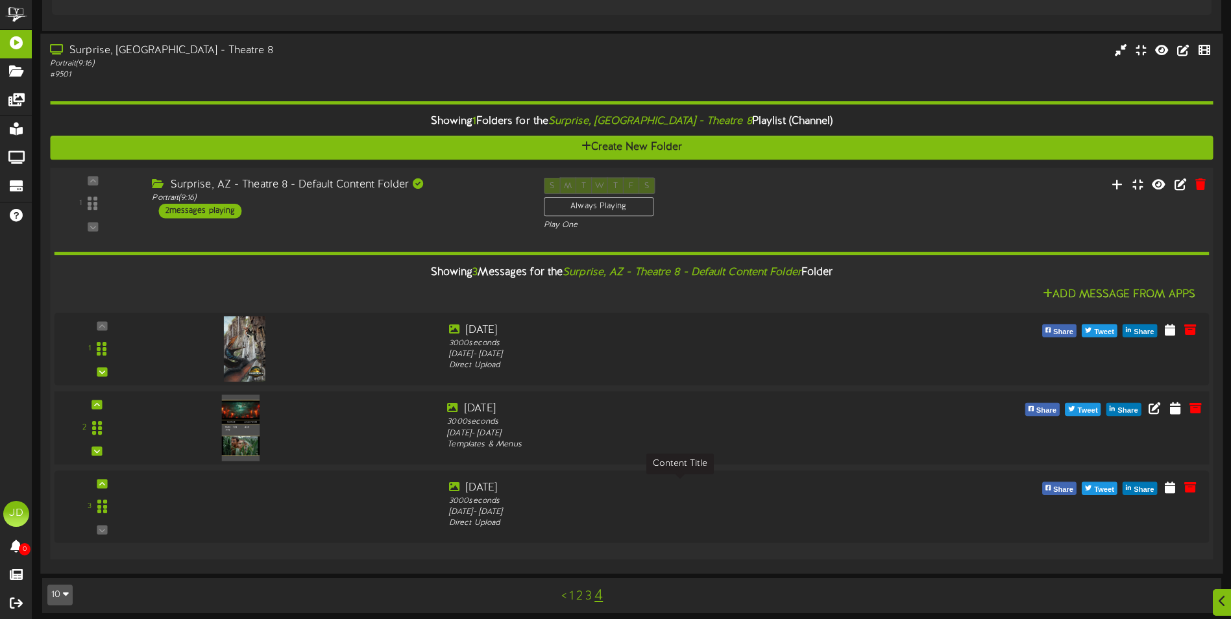
scroll to position [1646, 0]
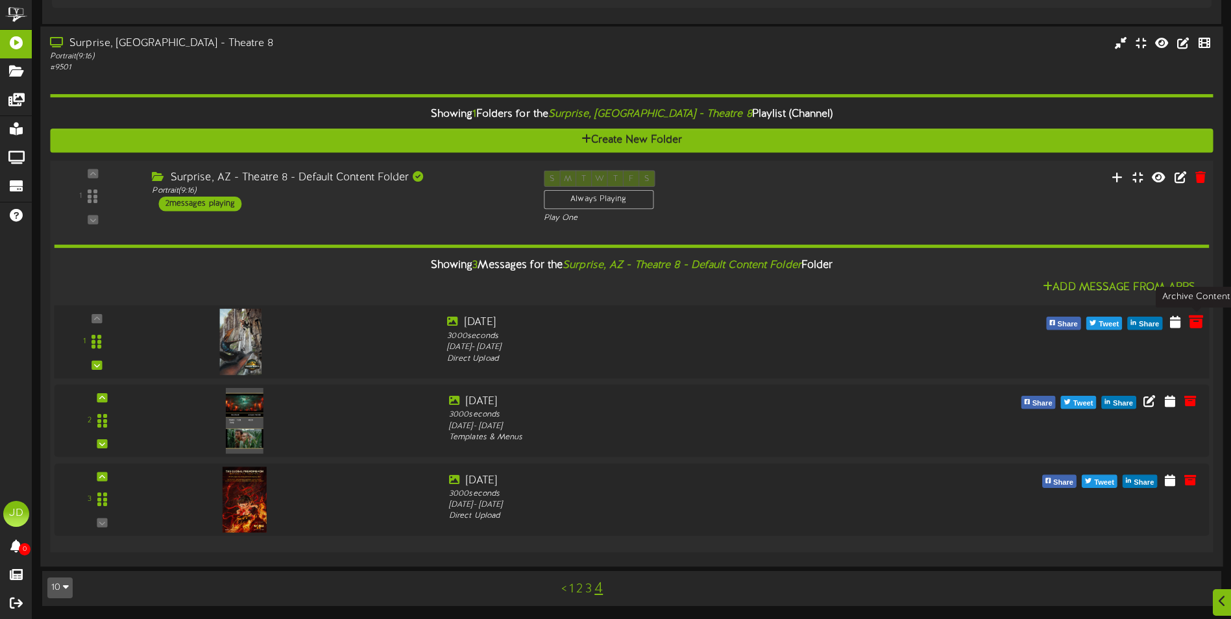
click at [1193, 321] on icon at bounding box center [1196, 322] width 14 height 14
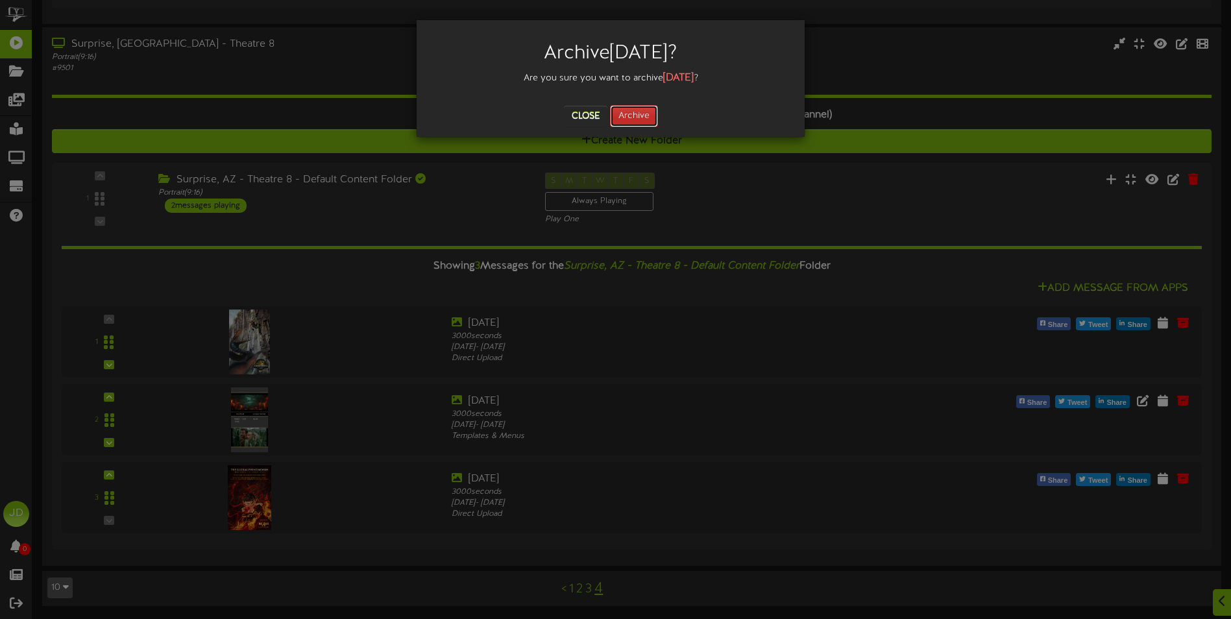
click at [631, 119] on button "Archive" at bounding box center [634, 116] width 48 height 22
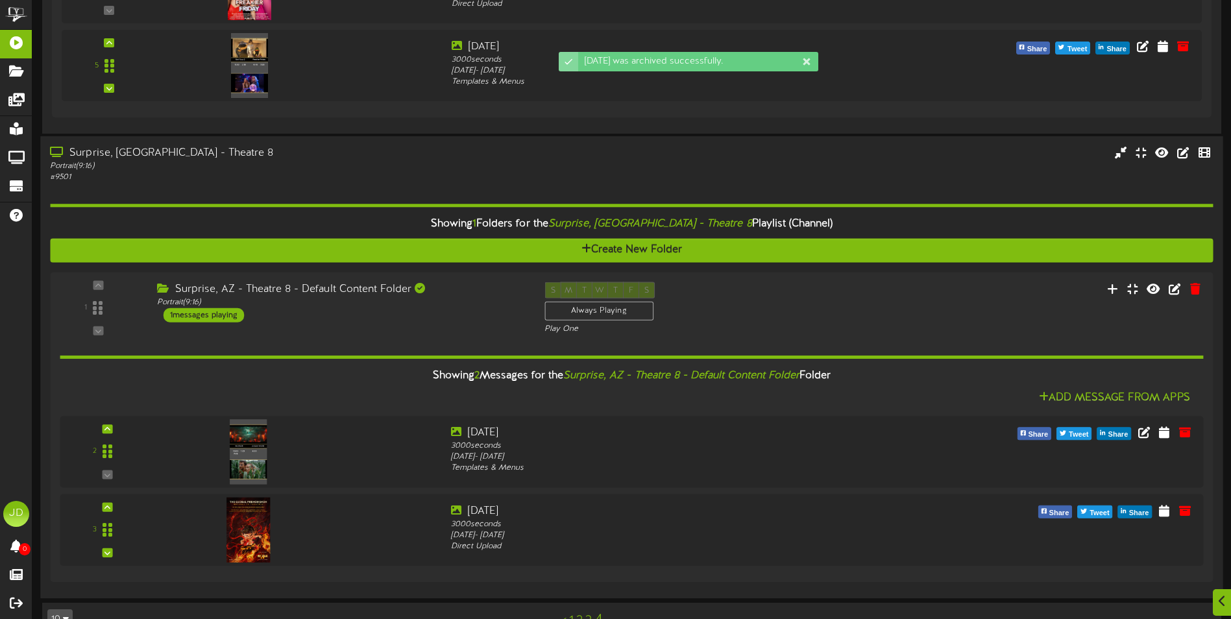
scroll to position [1568, 0]
